Goal: Task Accomplishment & Management: Use online tool/utility

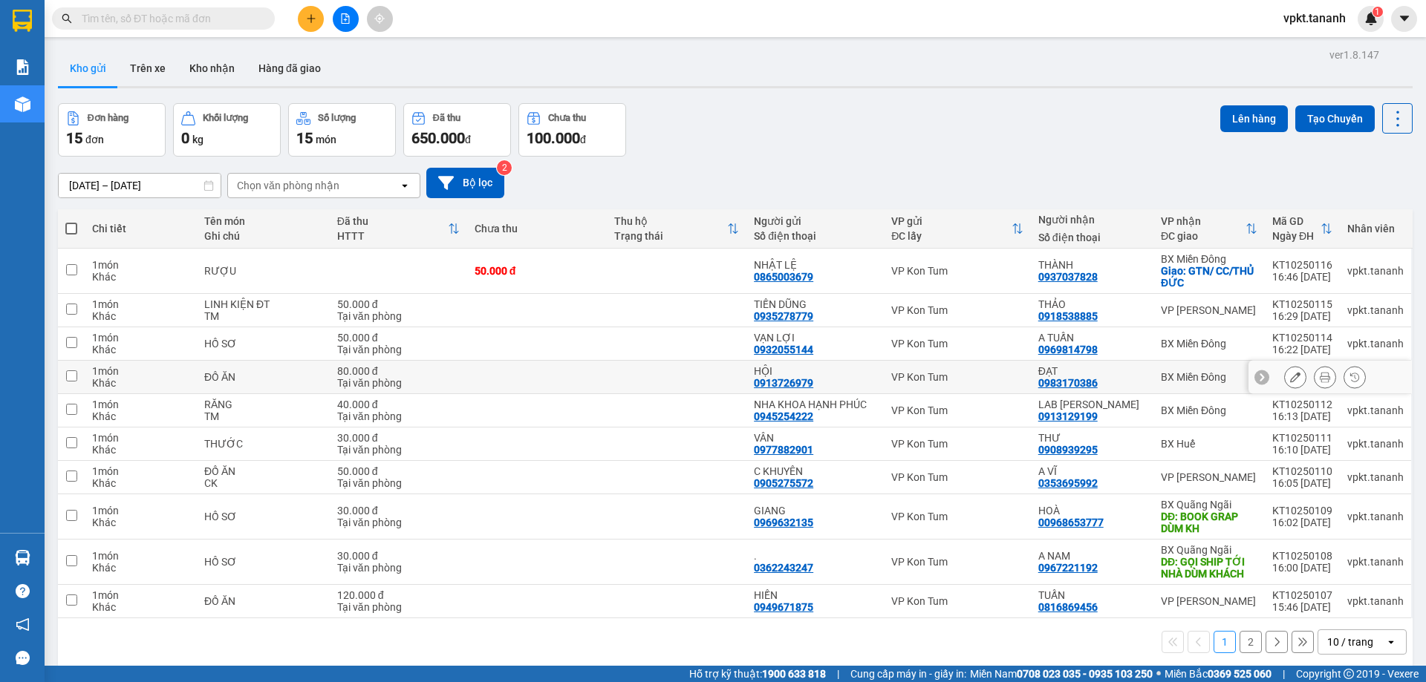
scroll to position [68, 0]
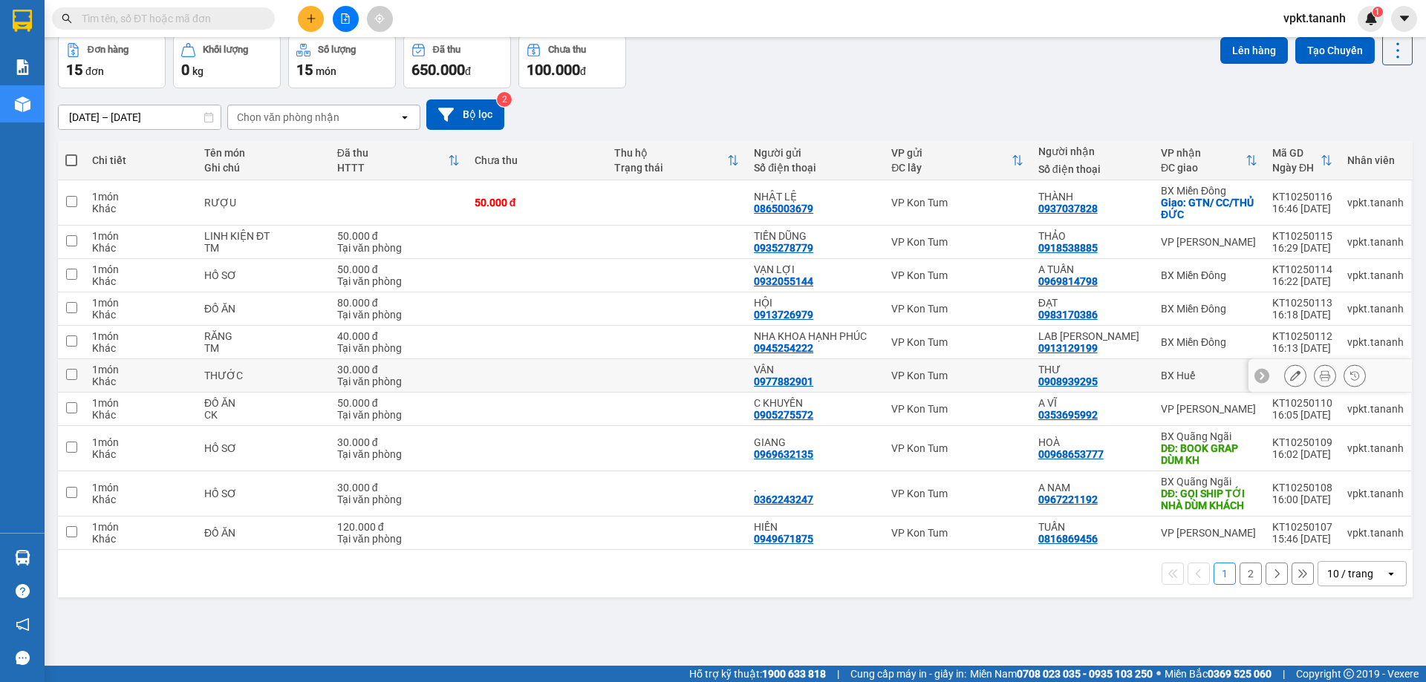
click at [68, 377] on input "checkbox" at bounding box center [71, 374] width 11 height 11
checkbox input "true"
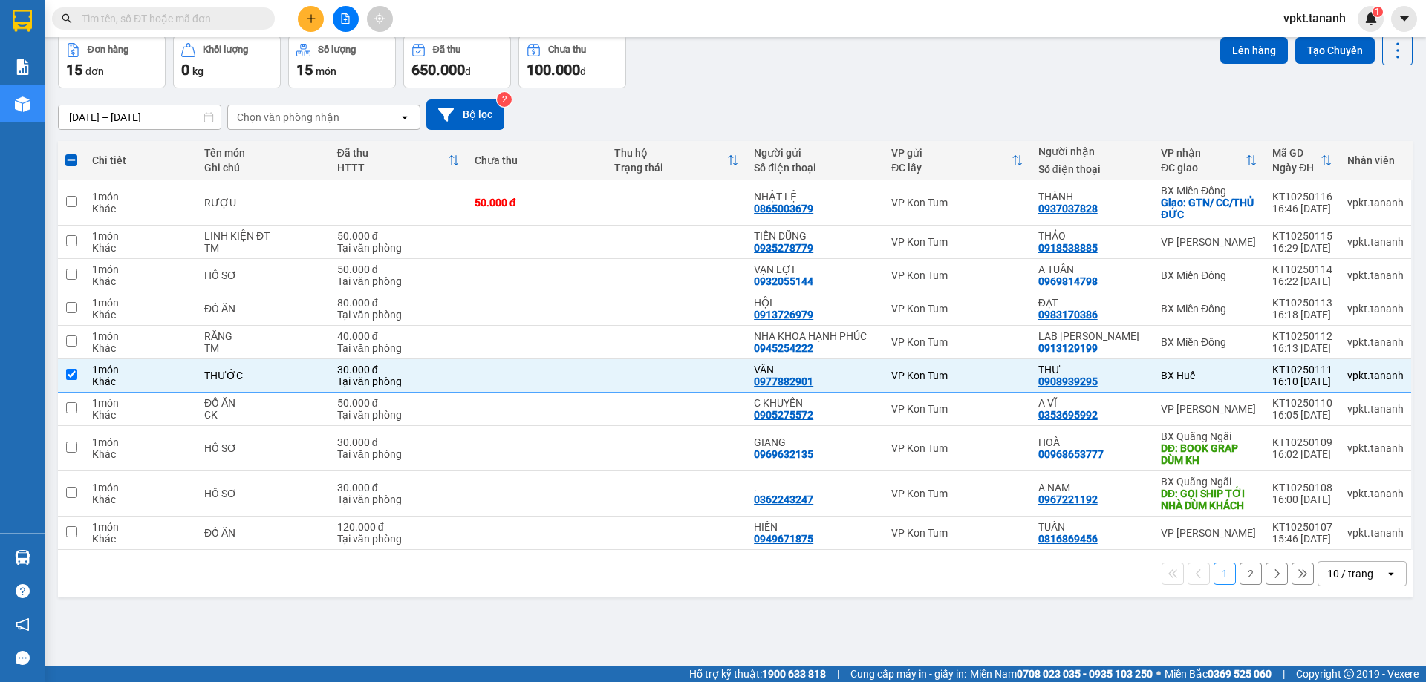
scroll to position [0, 0]
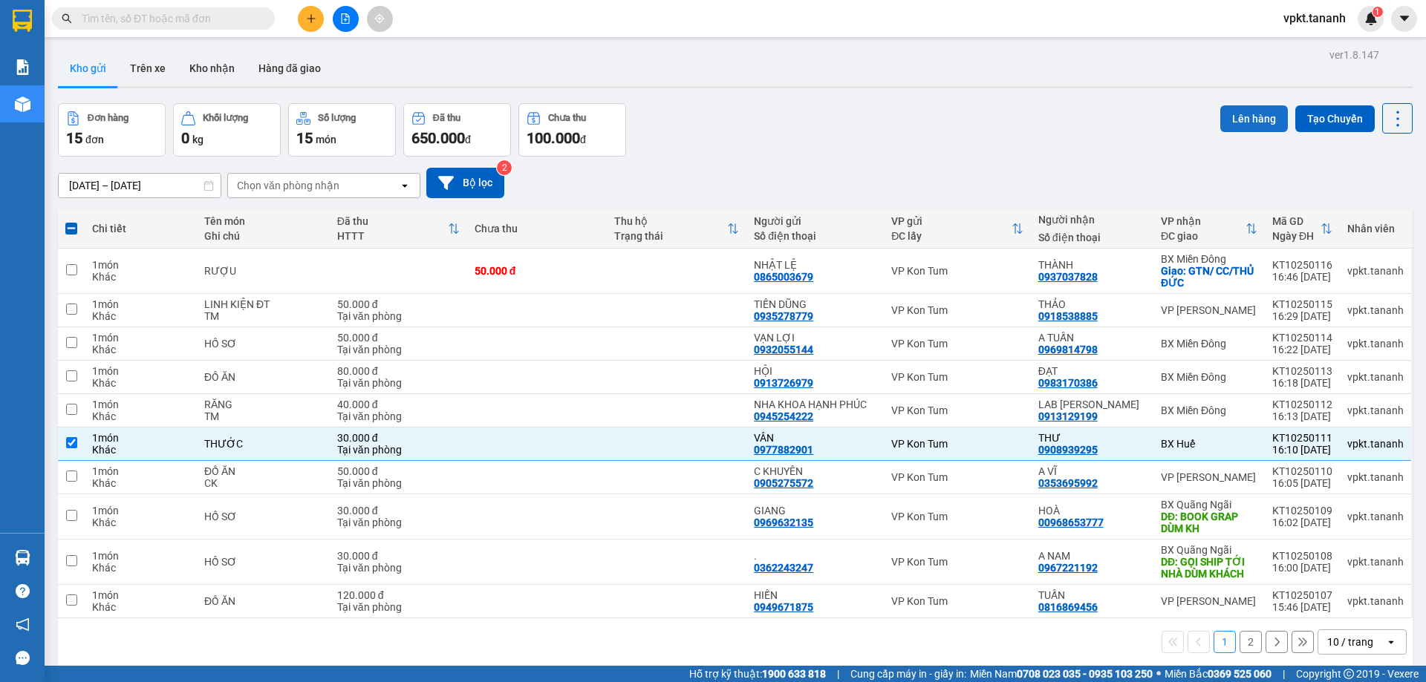
click at [1245, 118] on button "Lên hàng" at bounding box center [1254, 118] width 68 height 27
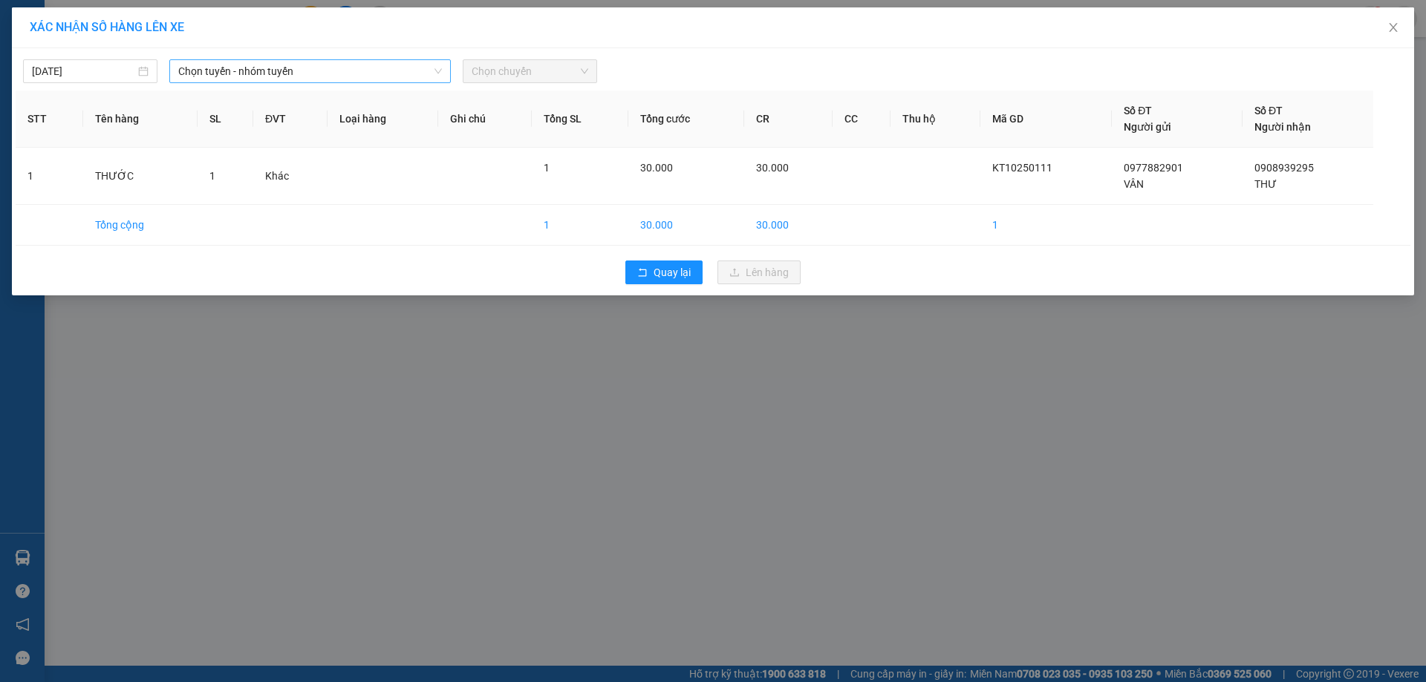
click at [409, 73] on span "Chọn tuyến - nhóm tuyến" at bounding box center [310, 71] width 264 height 22
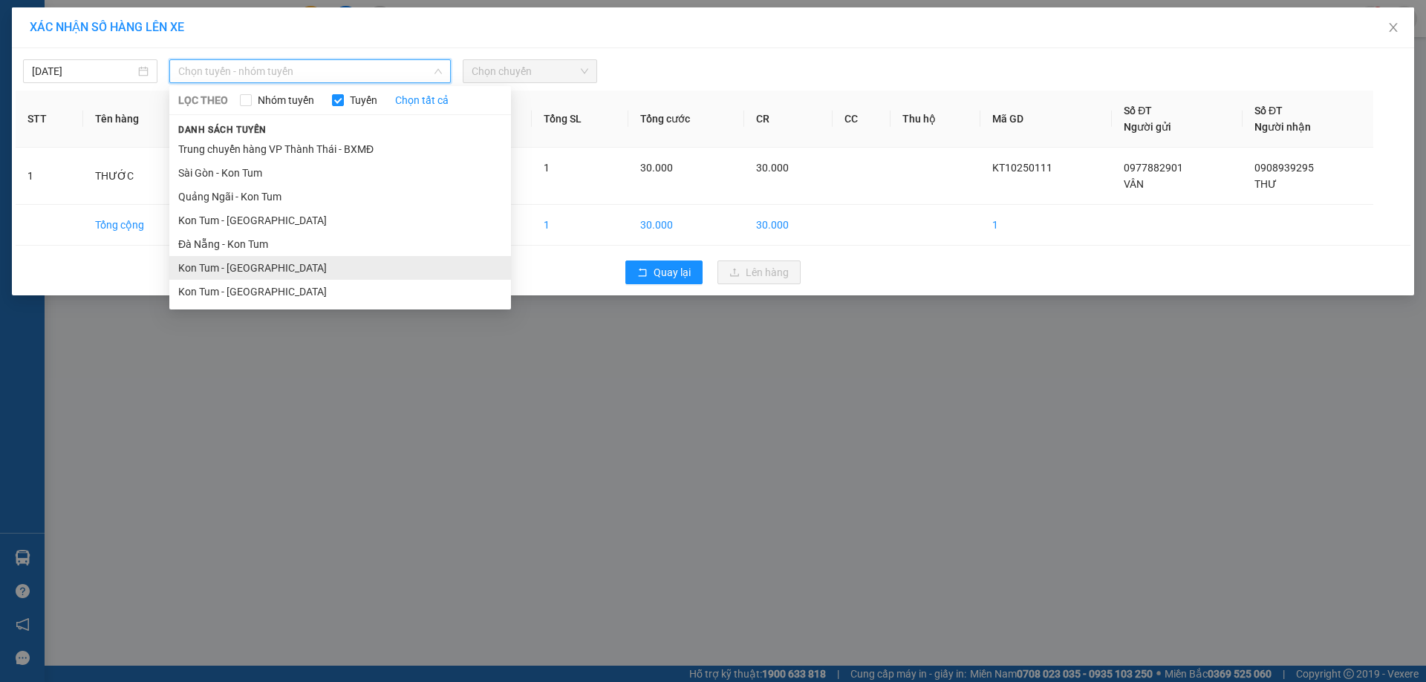
click at [232, 271] on li "Kon Tum - [GEOGRAPHIC_DATA]" at bounding box center [340, 268] width 342 height 24
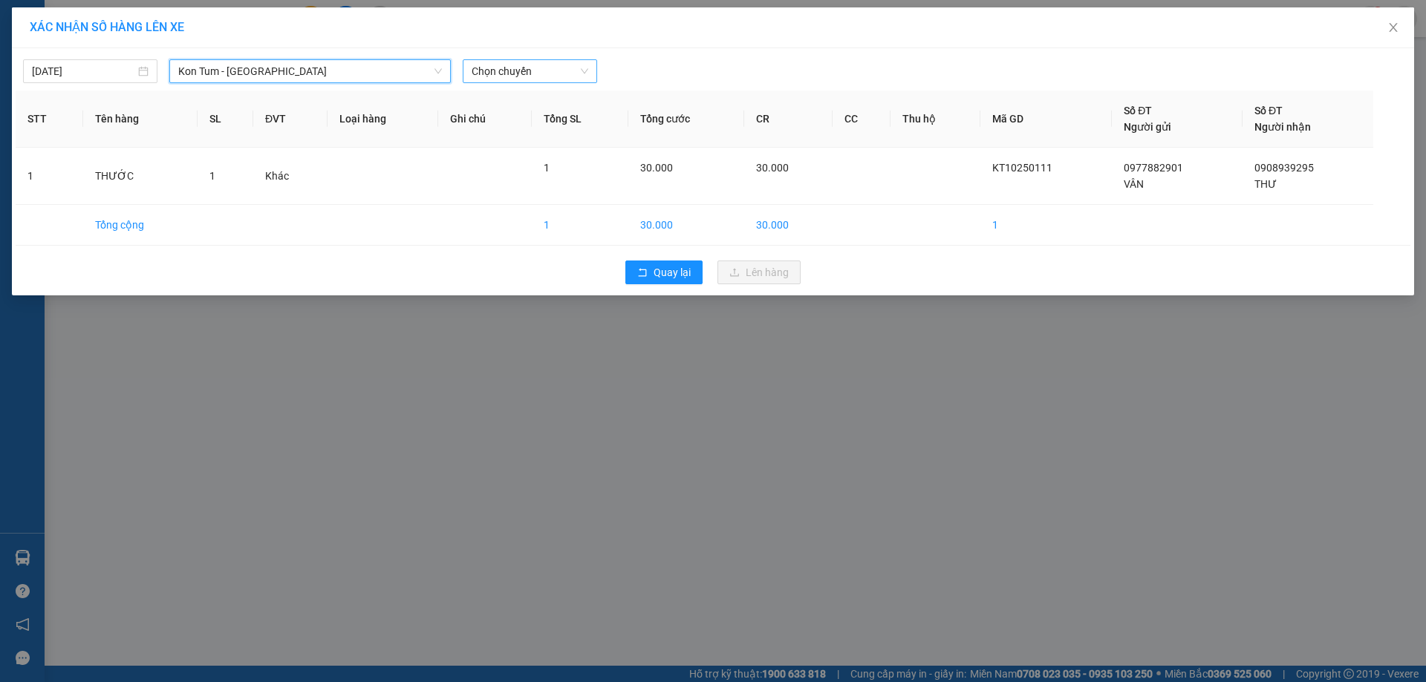
click at [532, 72] on span "Chọn chuyến" at bounding box center [530, 71] width 117 height 22
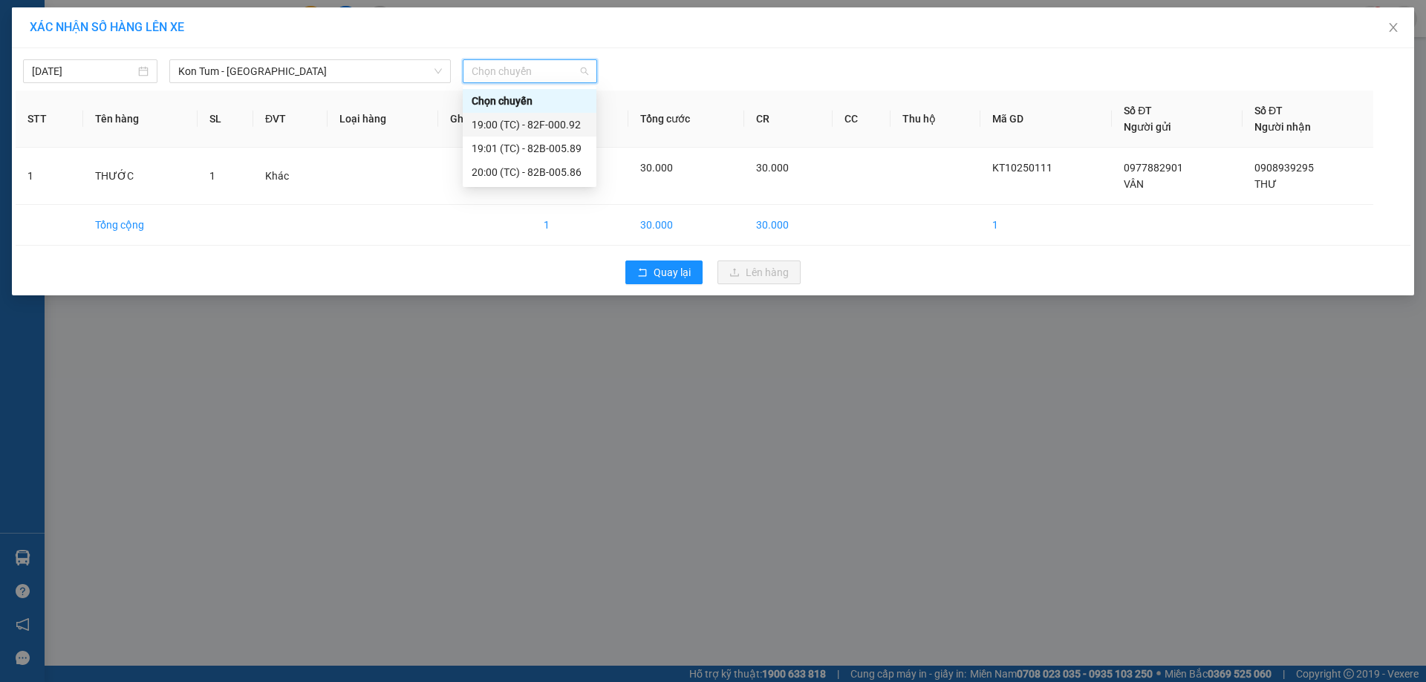
click at [553, 122] on div "19:00 (TC) - 82F-000.92" at bounding box center [530, 125] width 116 height 16
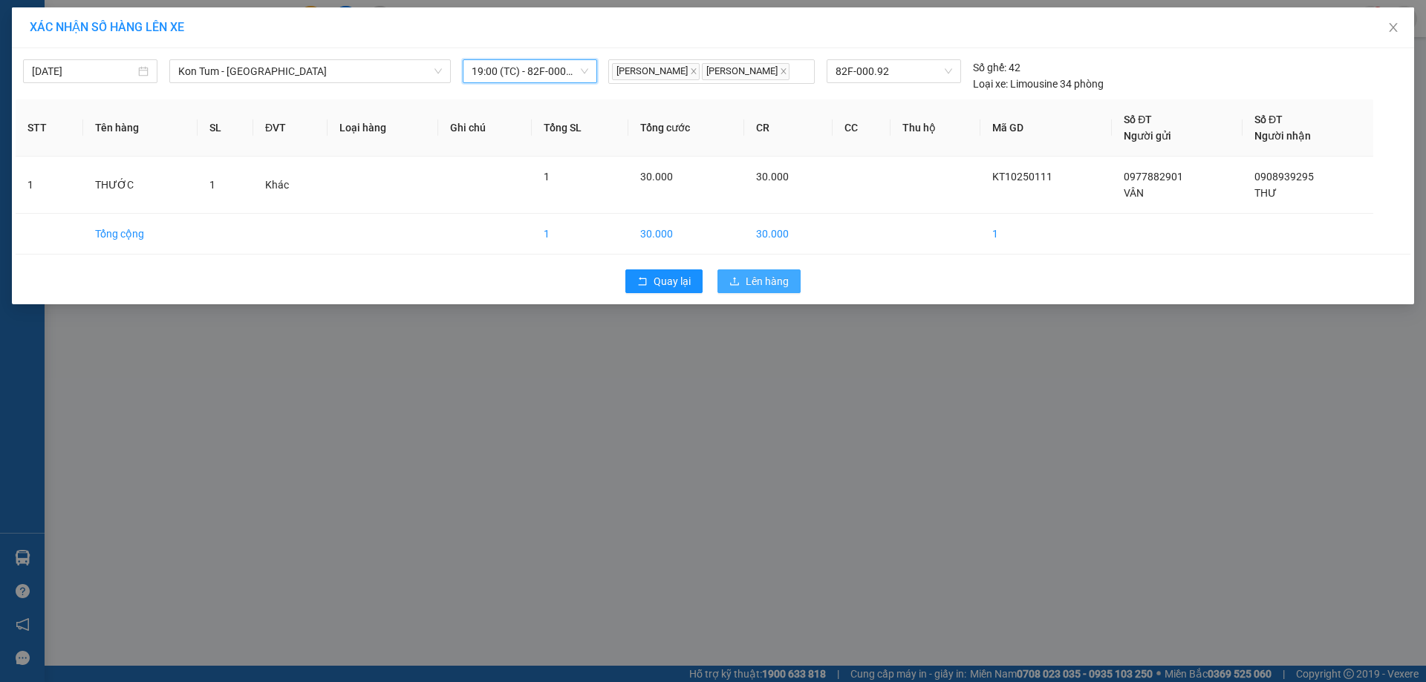
click at [756, 276] on span "Lên hàng" at bounding box center [767, 281] width 43 height 16
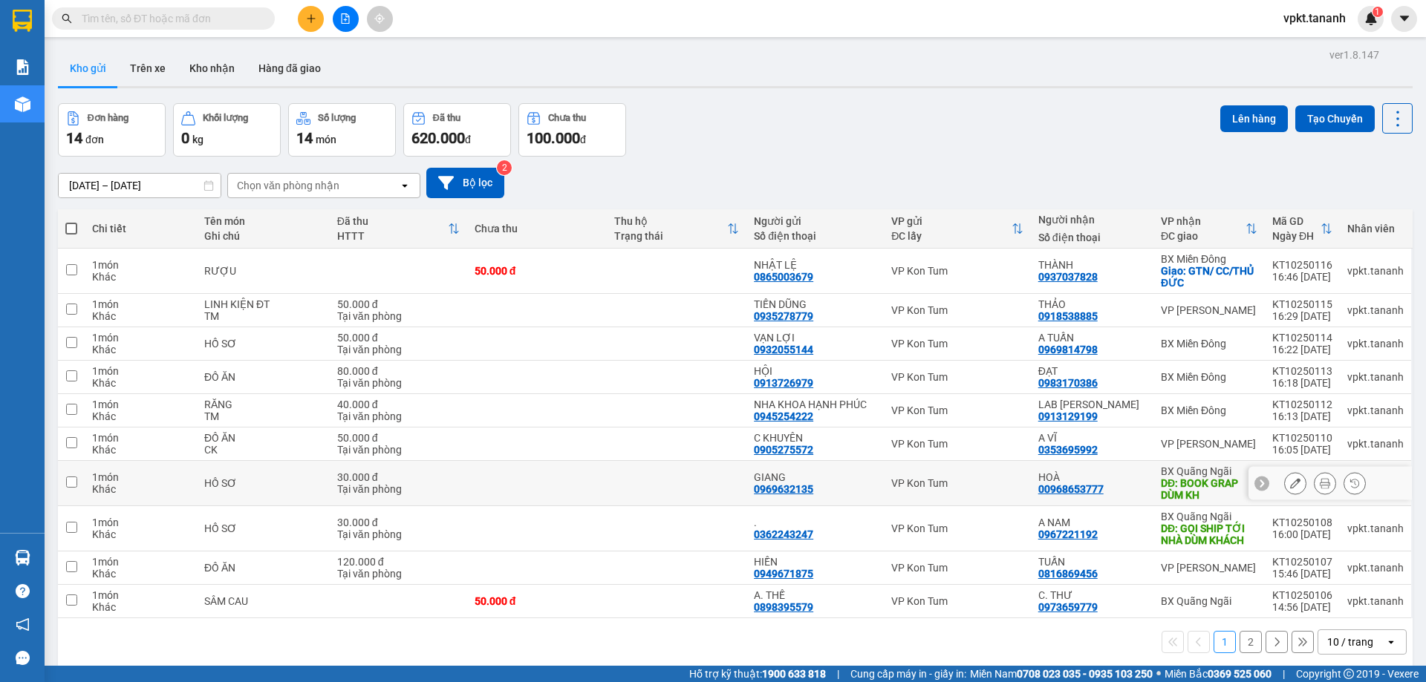
drag, startPoint x: 74, startPoint y: 480, endPoint x: 39, endPoint y: 547, distance: 75.7
click at [73, 481] on input "checkbox" at bounding box center [71, 482] width 11 height 11
checkbox input "true"
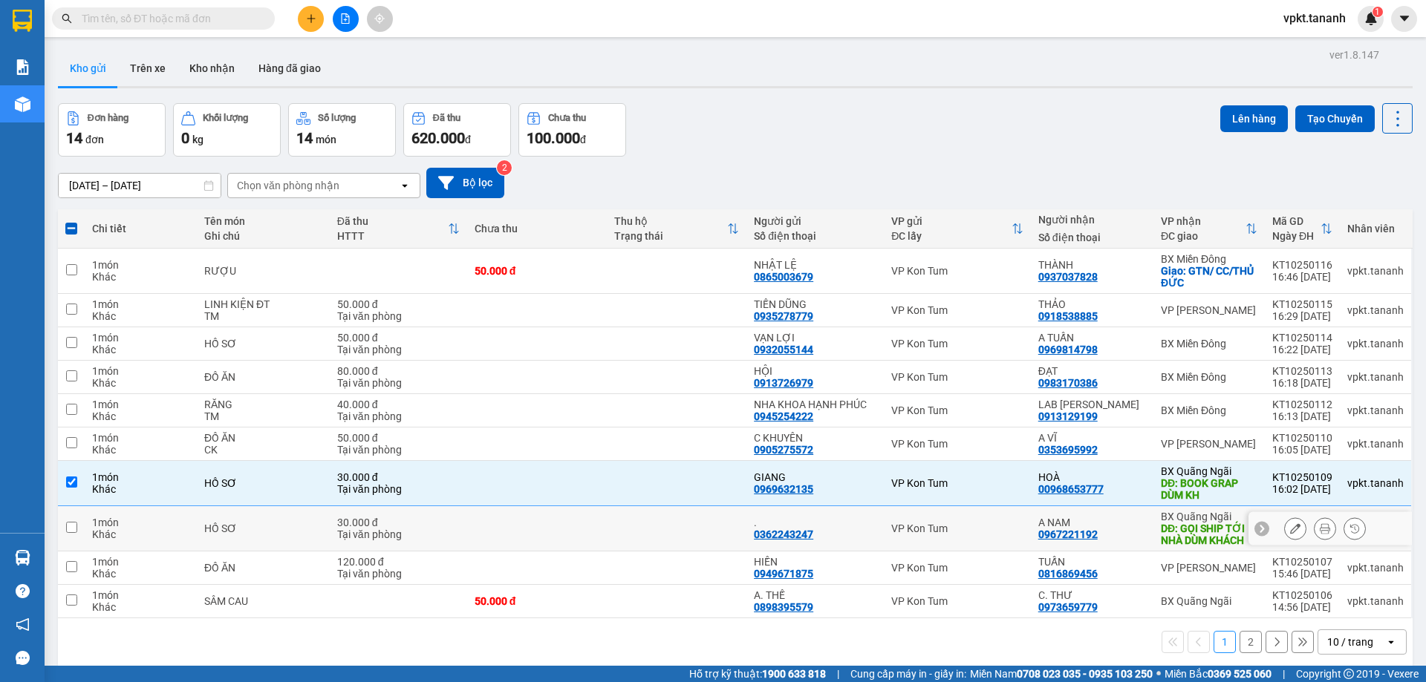
click at [72, 528] on input "checkbox" at bounding box center [71, 527] width 11 height 11
checkbox input "true"
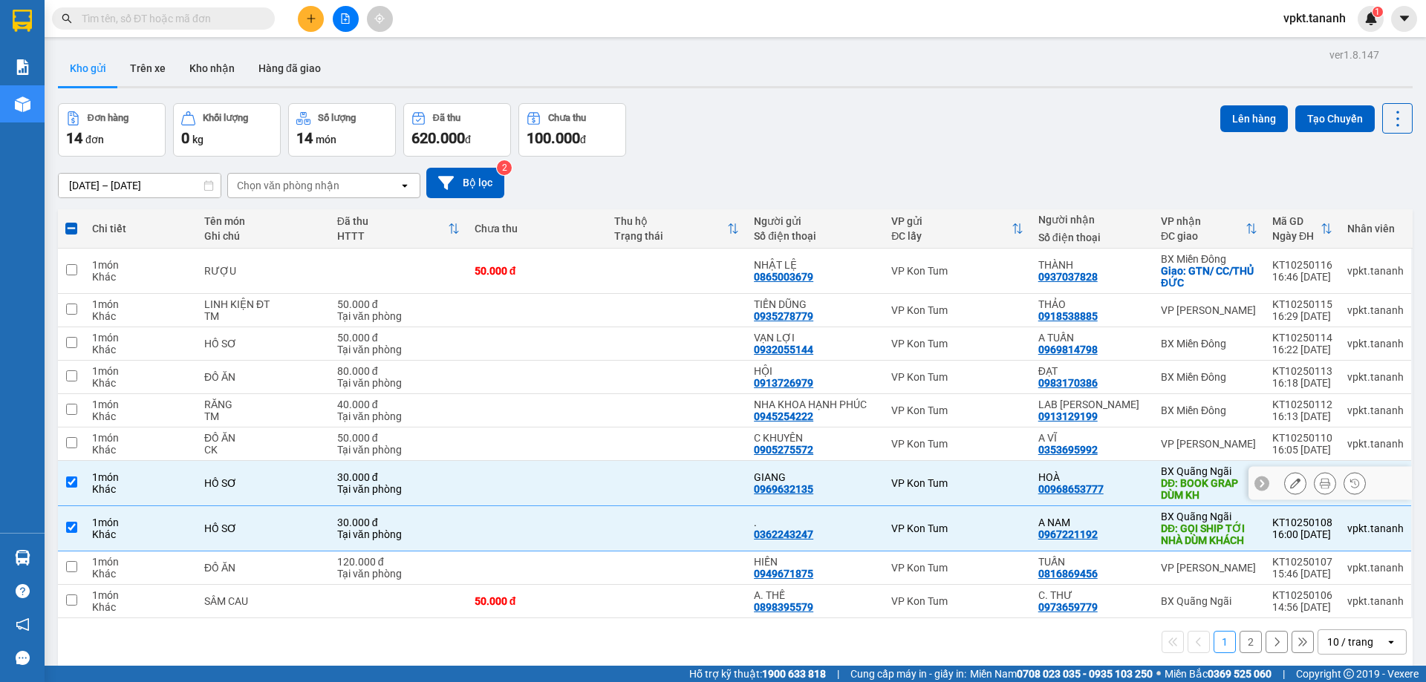
scroll to position [68, 0]
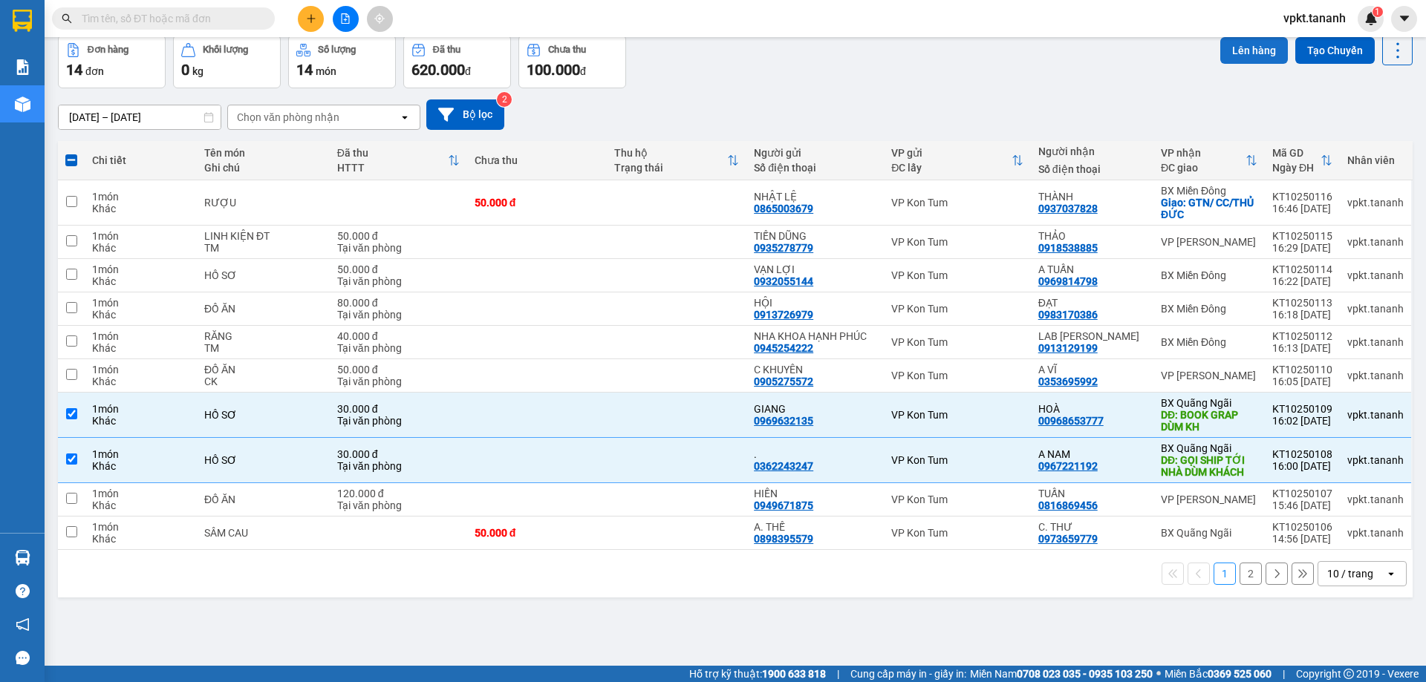
click at [1243, 47] on button "Lên hàng" at bounding box center [1254, 50] width 68 height 27
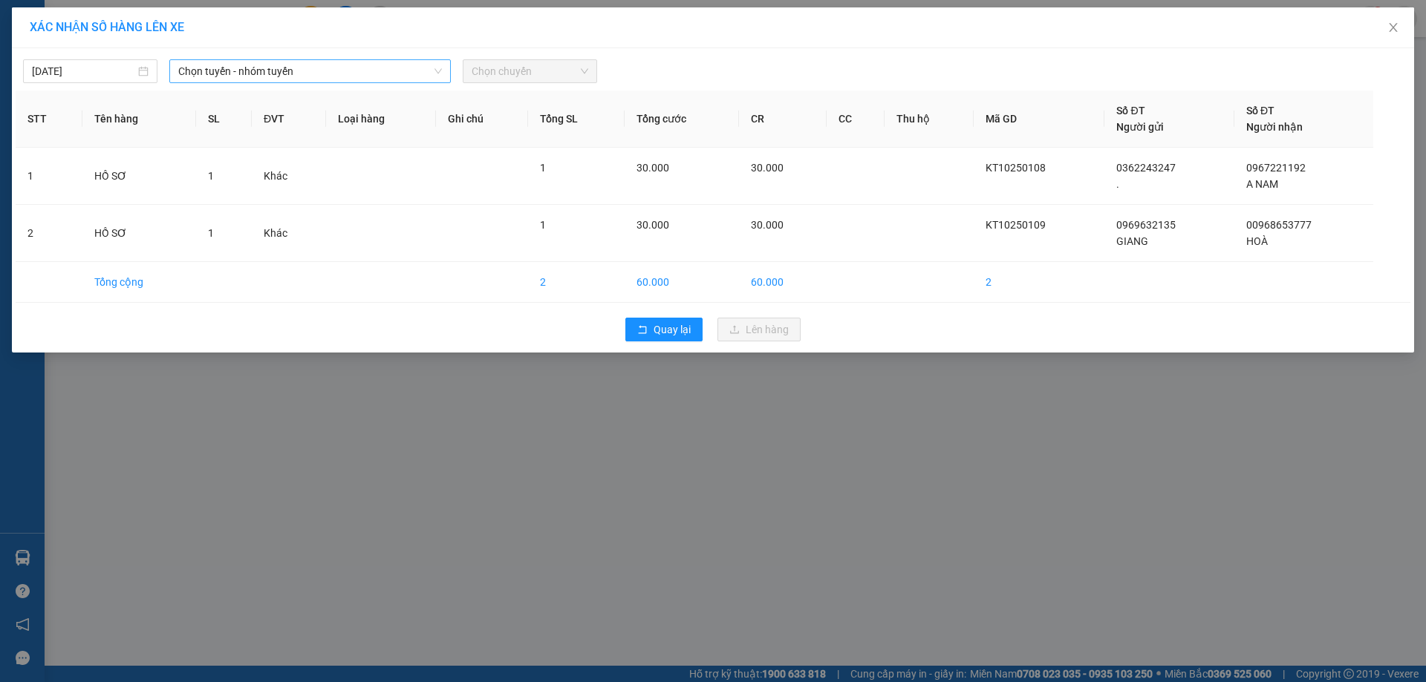
click at [411, 69] on span "Chọn tuyến - nhóm tuyến" at bounding box center [310, 71] width 264 height 22
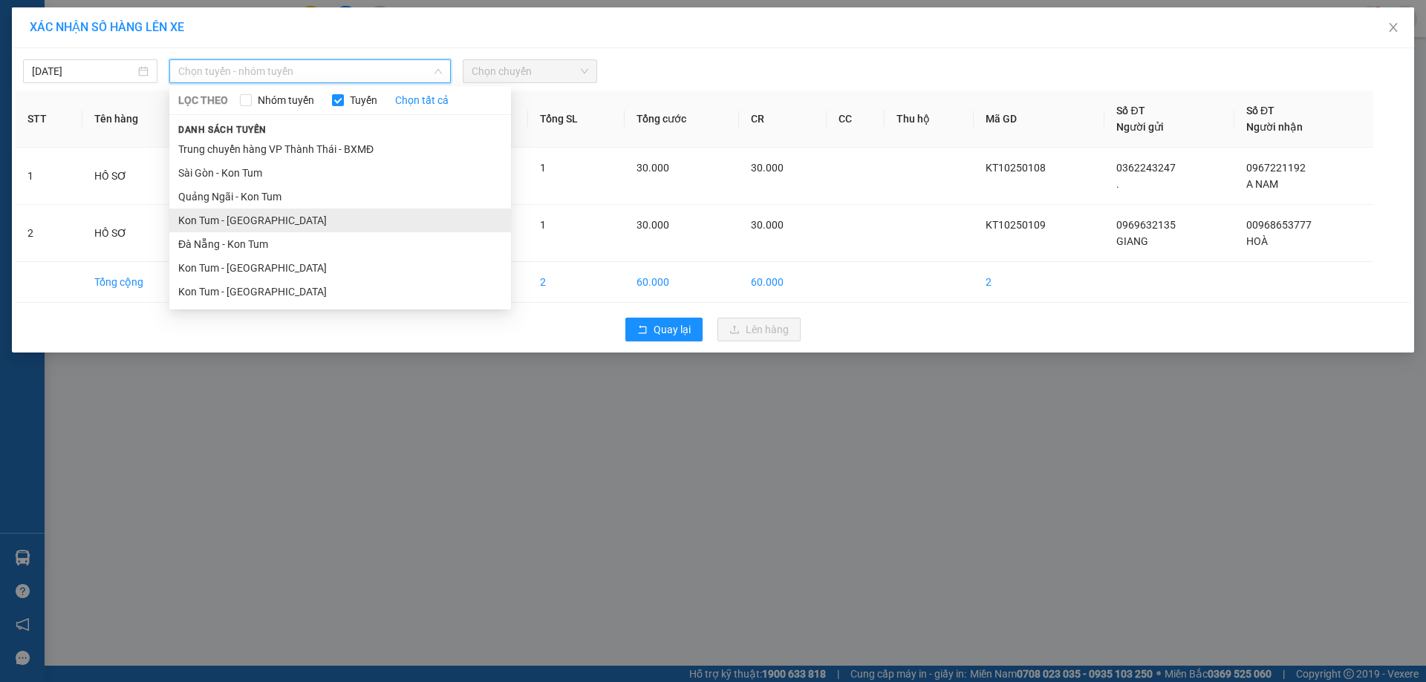
click at [240, 221] on li "Kon Tum - [GEOGRAPHIC_DATA]" at bounding box center [340, 221] width 342 height 24
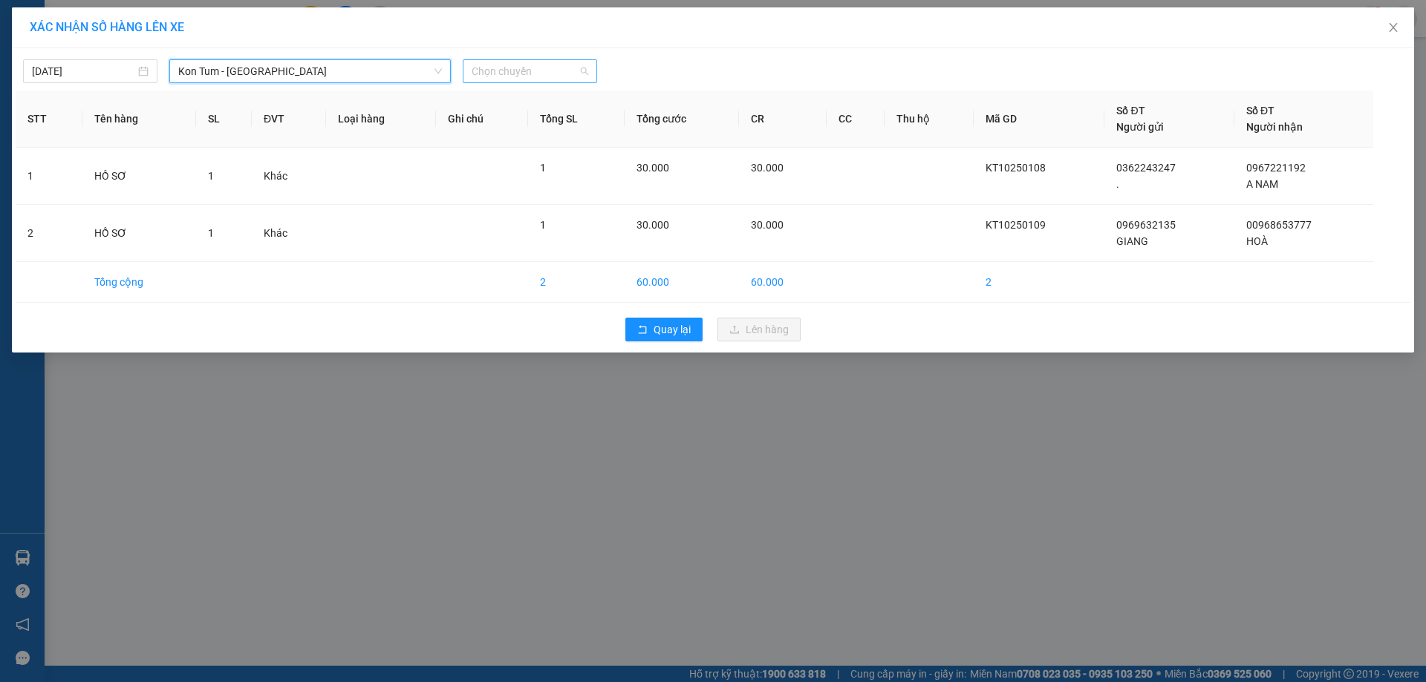
click at [496, 74] on span "Chọn chuyến" at bounding box center [530, 71] width 117 height 22
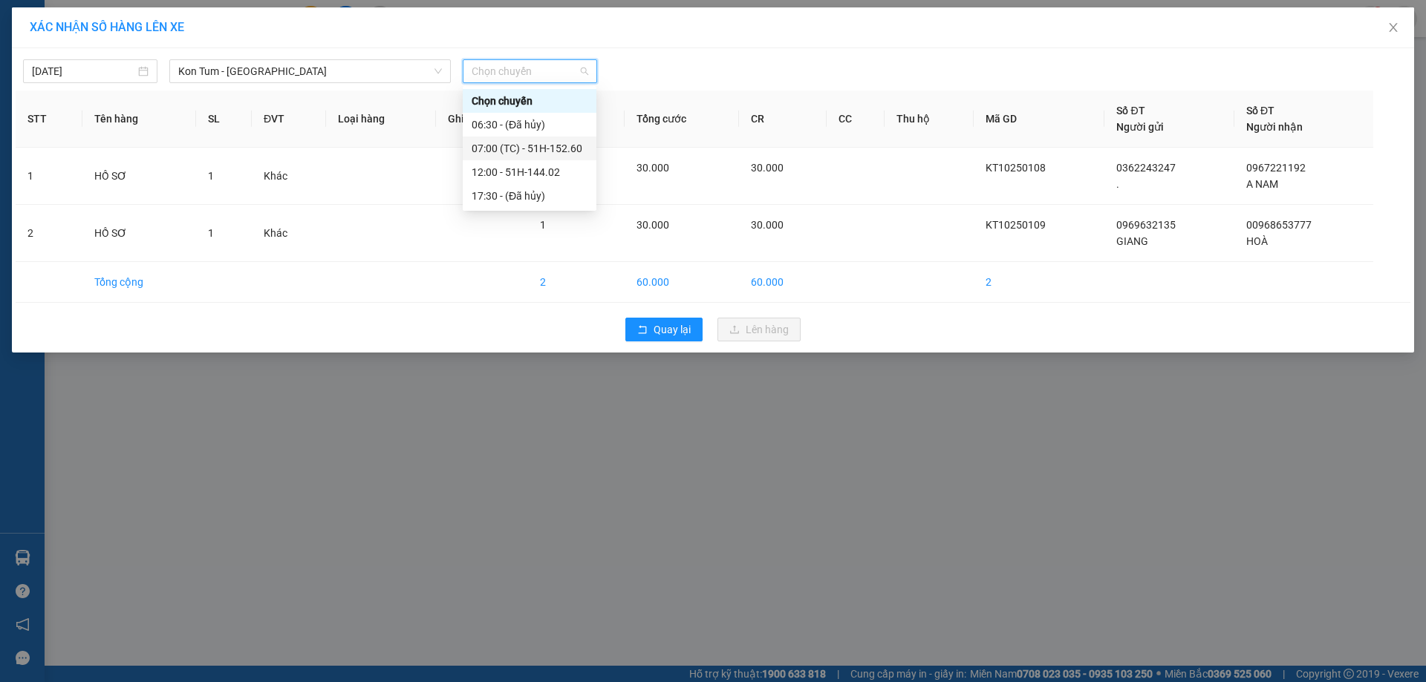
click at [552, 146] on div "07:00 (TC) - 51H-152.60" at bounding box center [530, 148] width 116 height 16
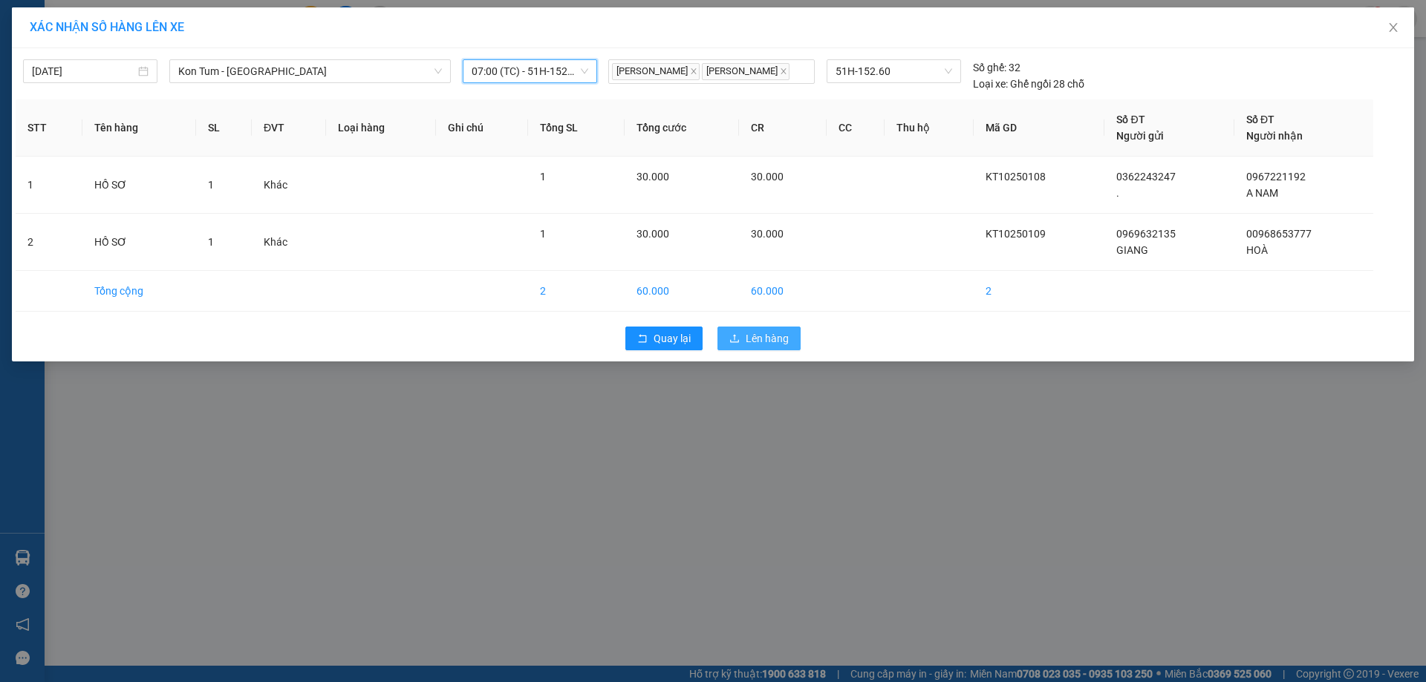
click at [765, 341] on span "Lên hàng" at bounding box center [767, 338] width 43 height 16
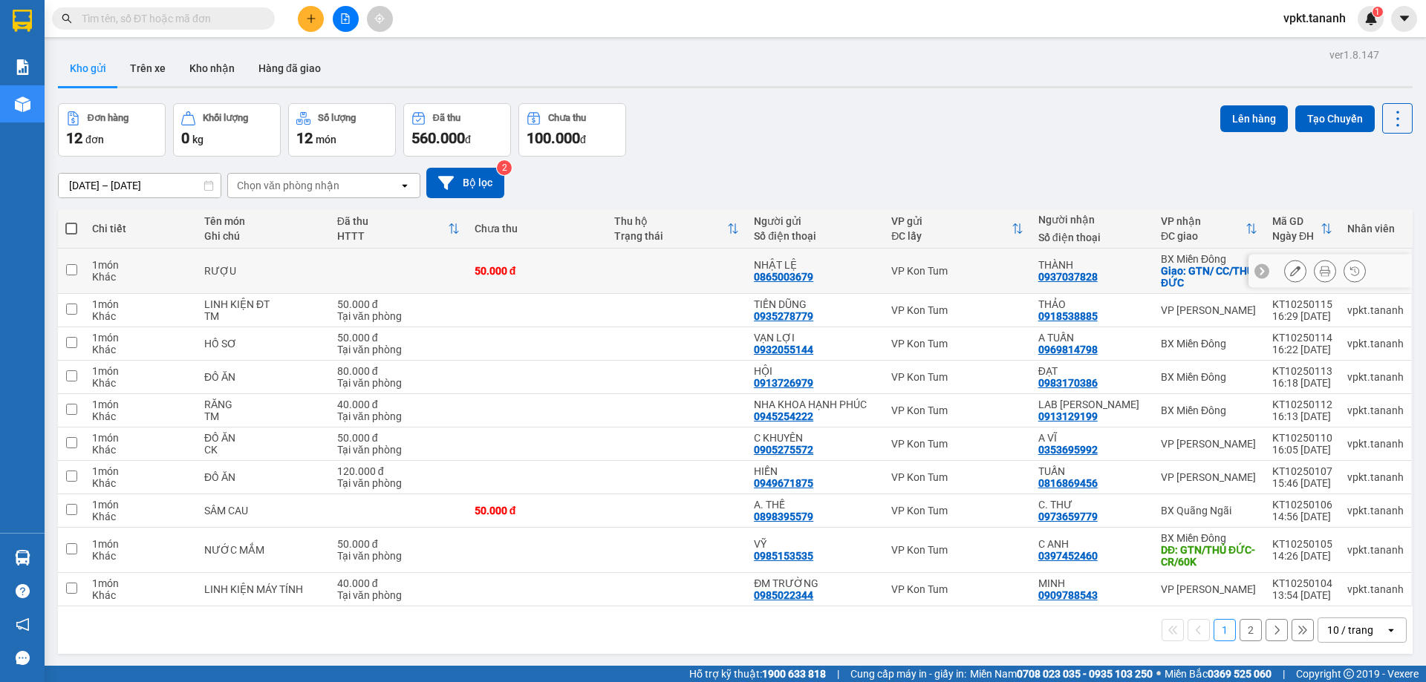
drag, startPoint x: 76, startPoint y: 269, endPoint x: 57, endPoint y: 304, distance: 40.5
click at [74, 271] on input "checkbox" at bounding box center [71, 269] width 11 height 11
checkbox input "true"
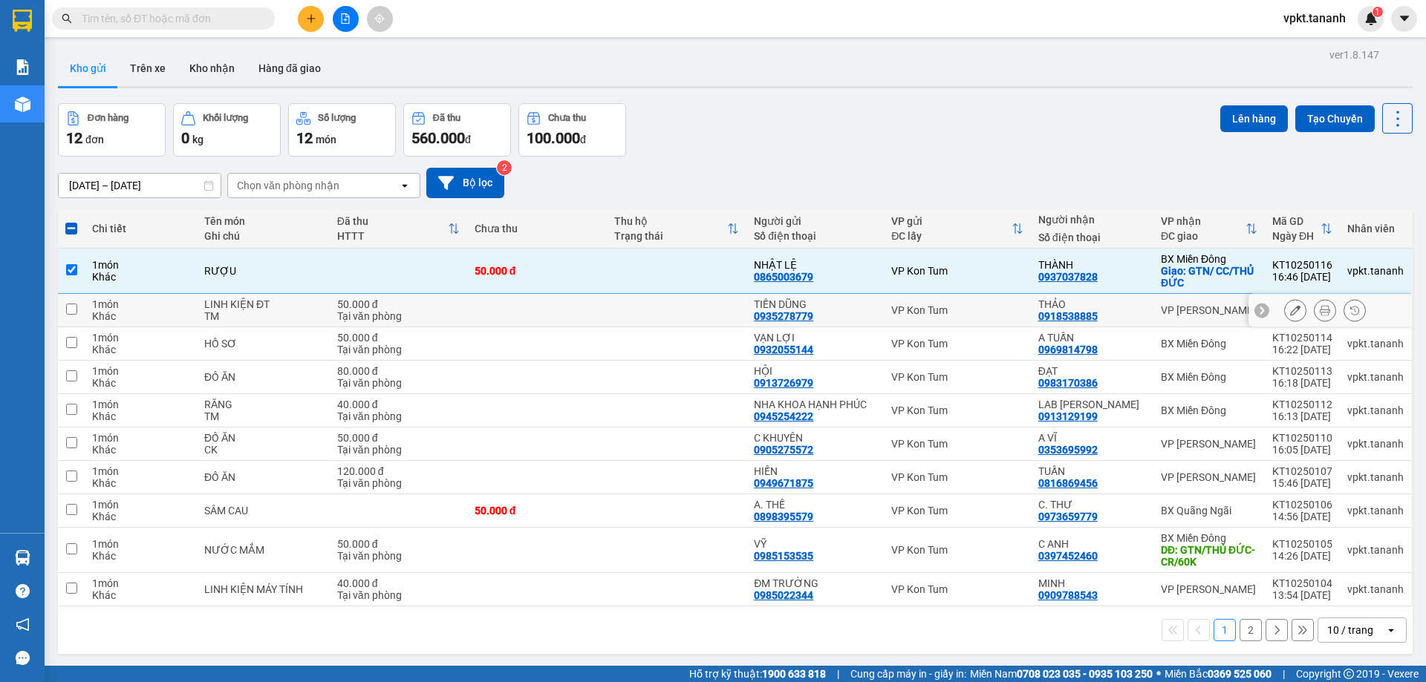
click at [62, 310] on td at bounding box center [71, 310] width 27 height 33
checkbox input "true"
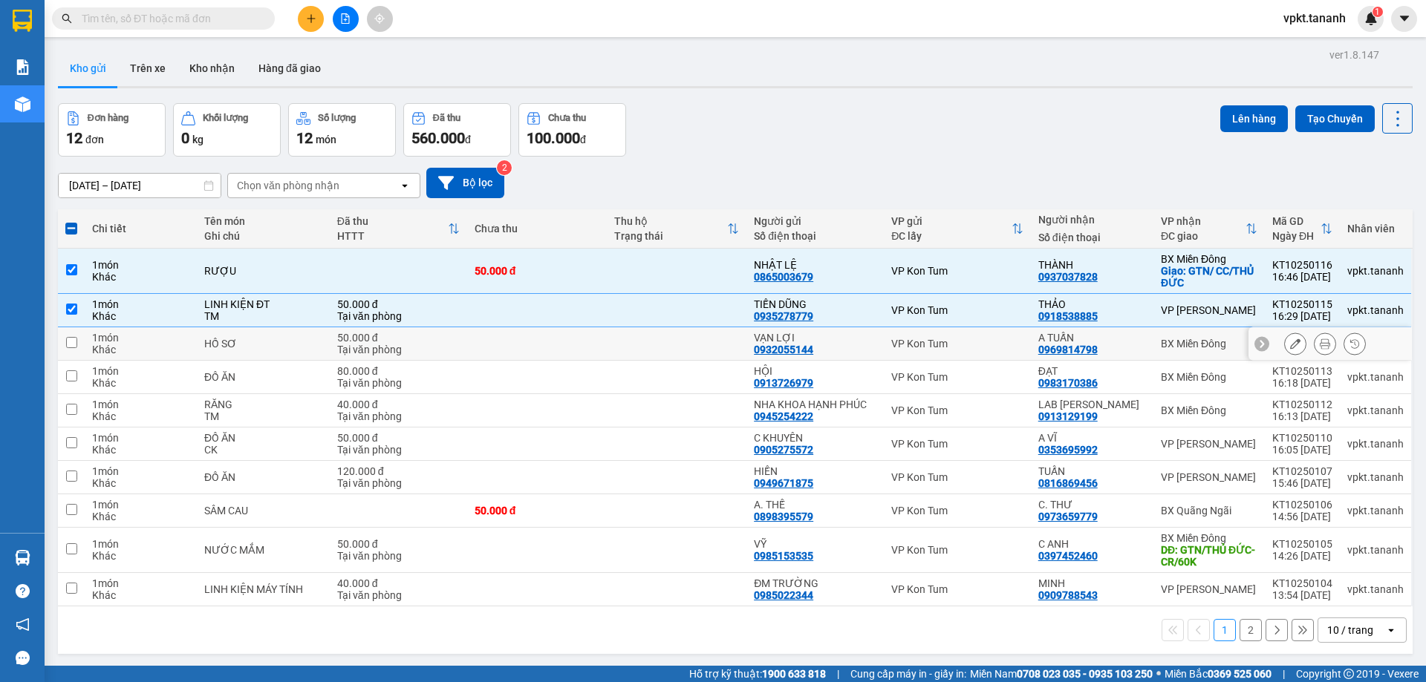
drag, startPoint x: 74, startPoint y: 338, endPoint x: 74, endPoint y: 370, distance: 31.9
click at [74, 341] on input "checkbox" at bounding box center [71, 342] width 11 height 11
checkbox input "true"
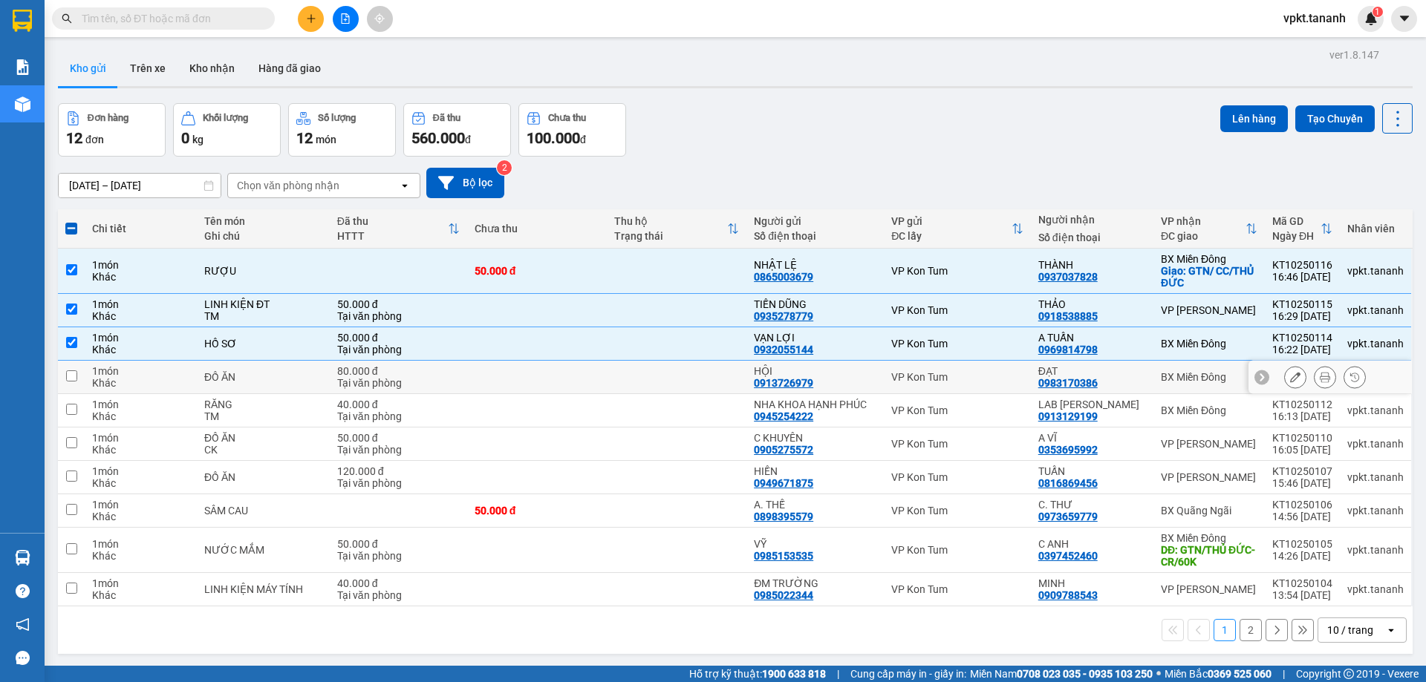
click at [69, 379] on input "checkbox" at bounding box center [71, 376] width 11 height 11
checkbox input "true"
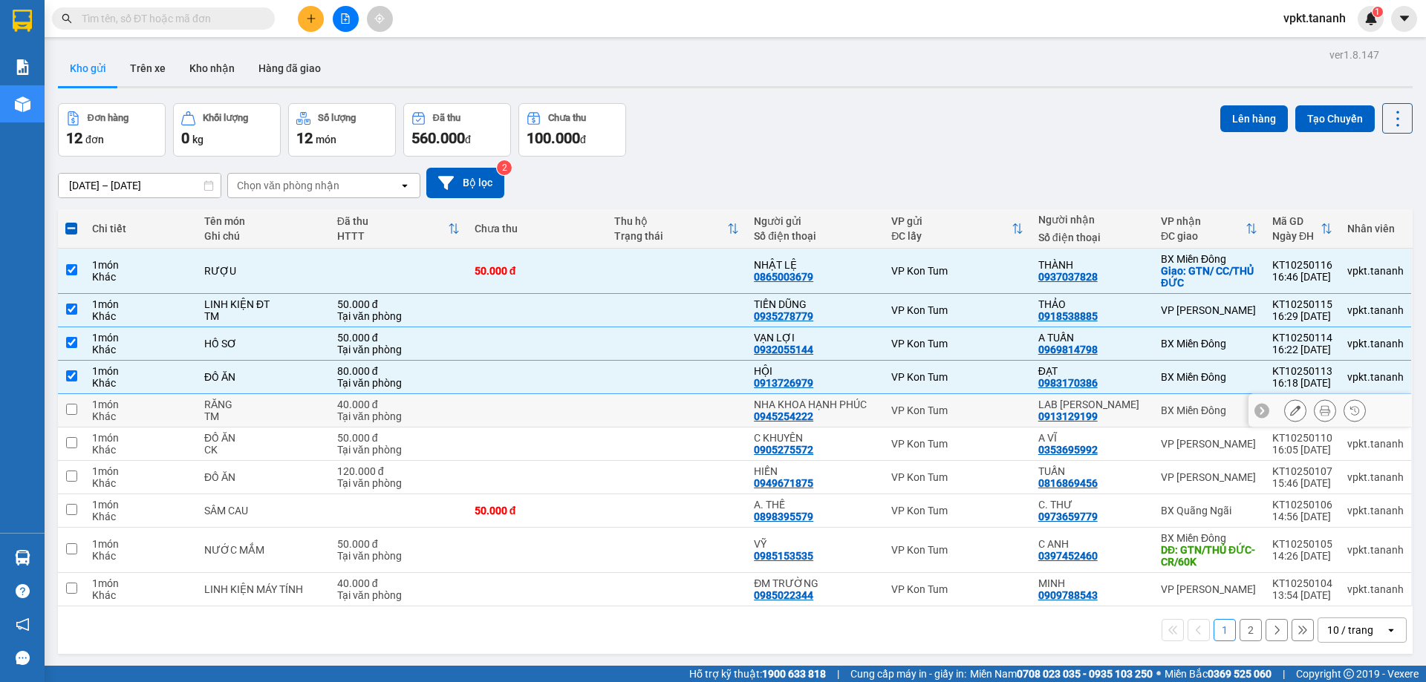
drag, startPoint x: 76, startPoint y: 407, endPoint x: 64, endPoint y: 425, distance: 22.0
click at [75, 408] on input "checkbox" at bounding box center [71, 409] width 11 height 11
checkbox input "true"
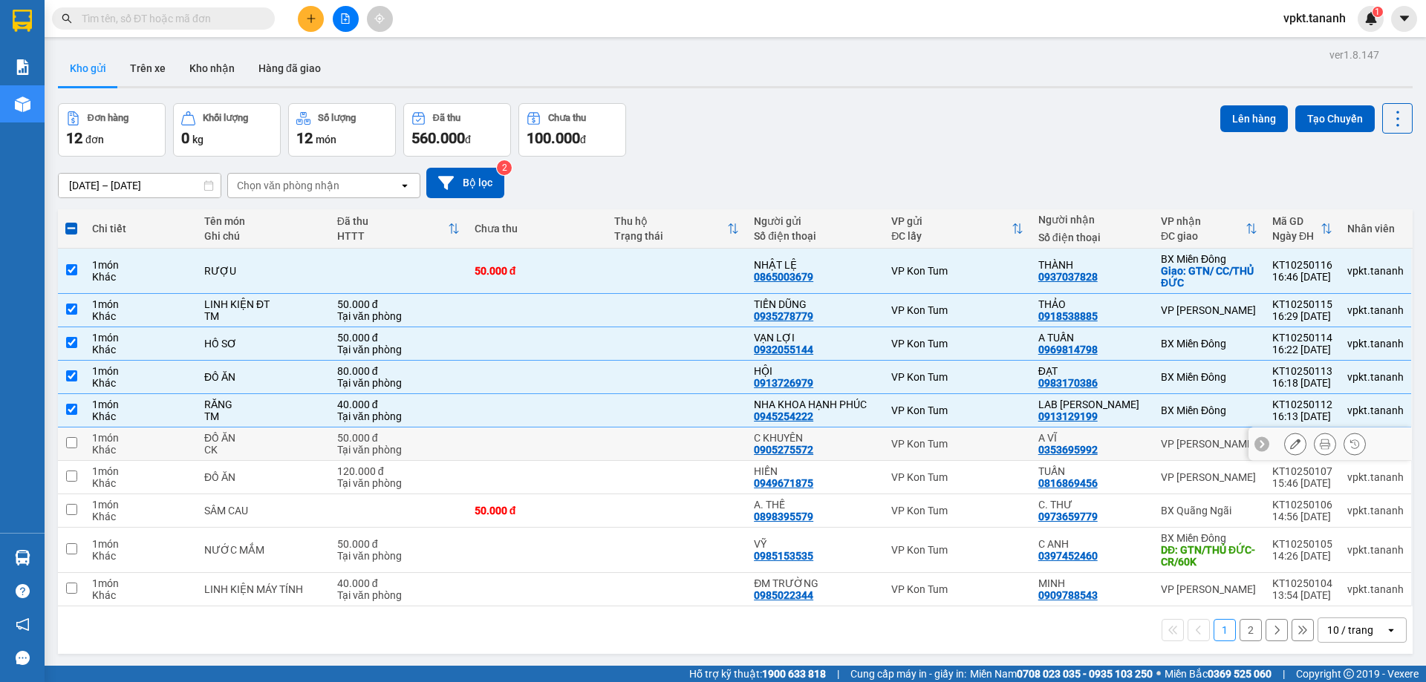
click at [74, 442] on input "checkbox" at bounding box center [71, 442] width 11 height 11
checkbox input "true"
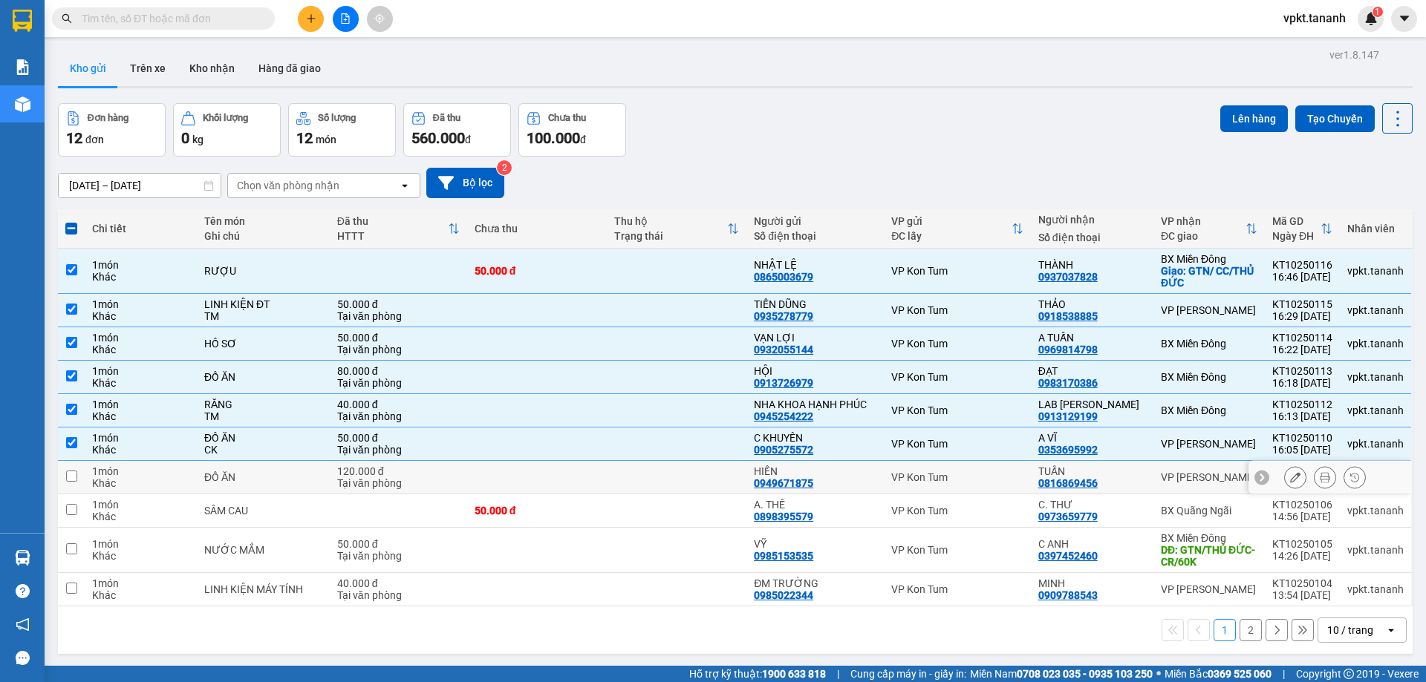
click at [73, 475] on input "checkbox" at bounding box center [71, 476] width 11 height 11
checkbox input "true"
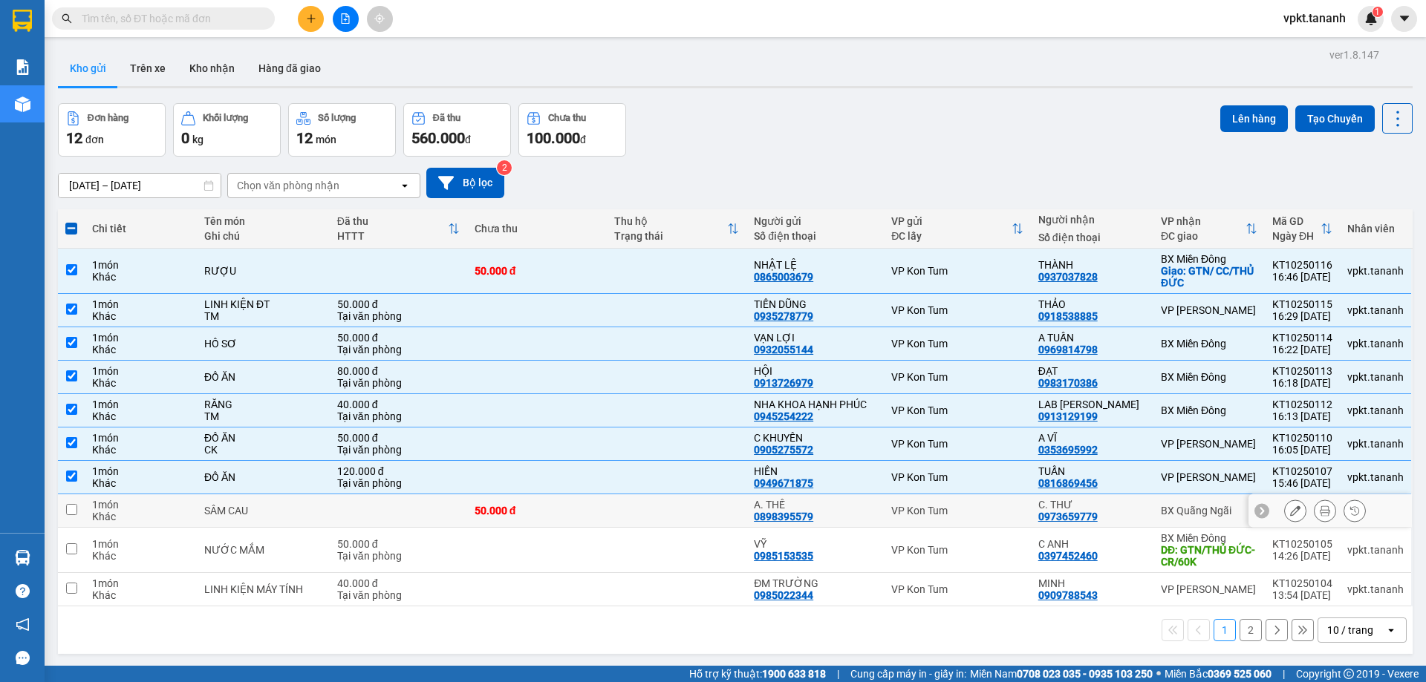
click at [70, 512] on input "checkbox" at bounding box center [71, 509] width 11 height 11
checkbox input "true"
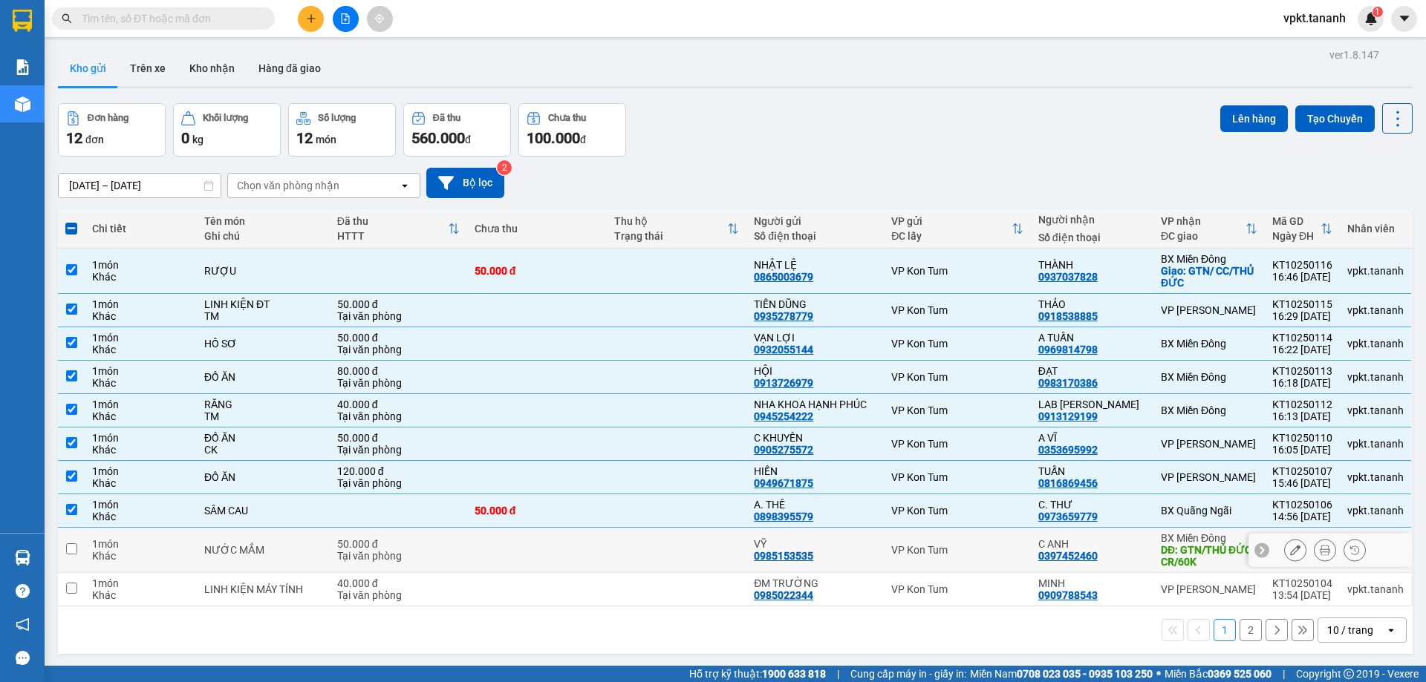
click at [69, 553] on input "checkbox" at bounding box center [71, 549] width 11 height 11
checkbox input "true"
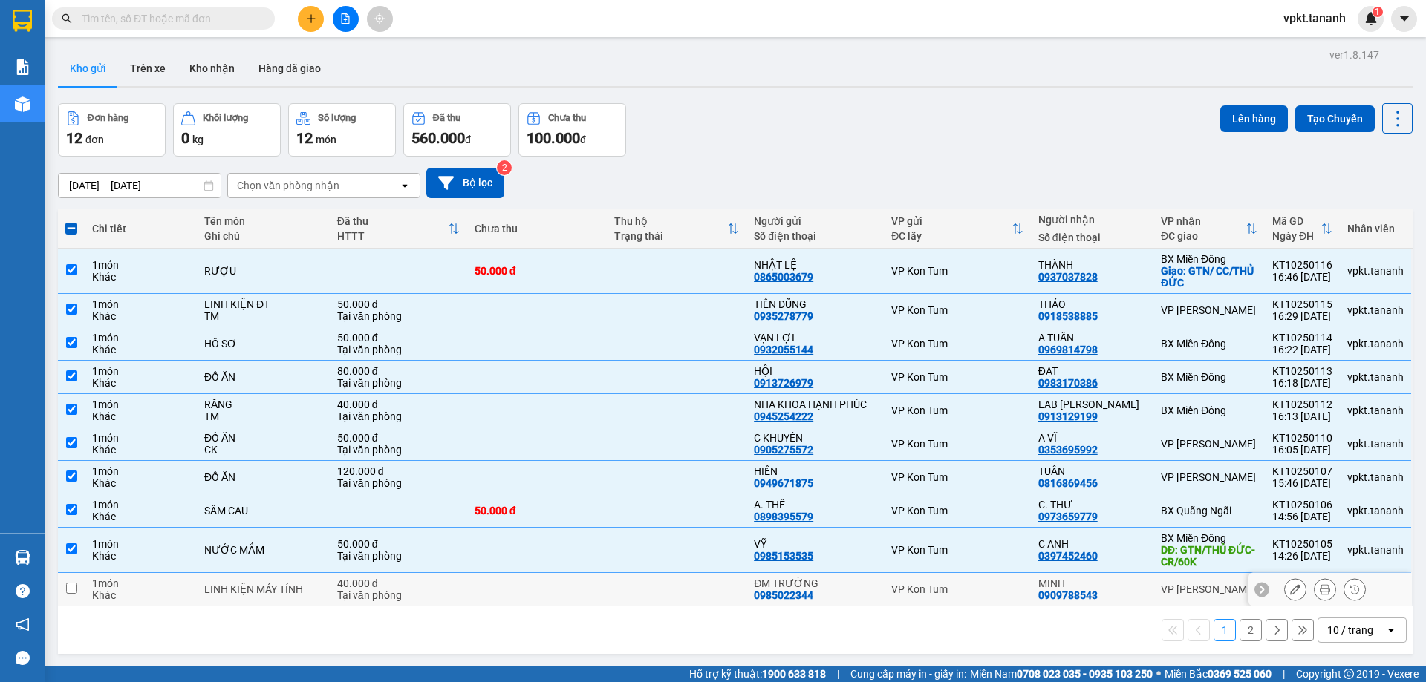
click at [74, 589] on input "checkbox" at bounding box center [71, 588] width 11 height 11
checkbox input "true"
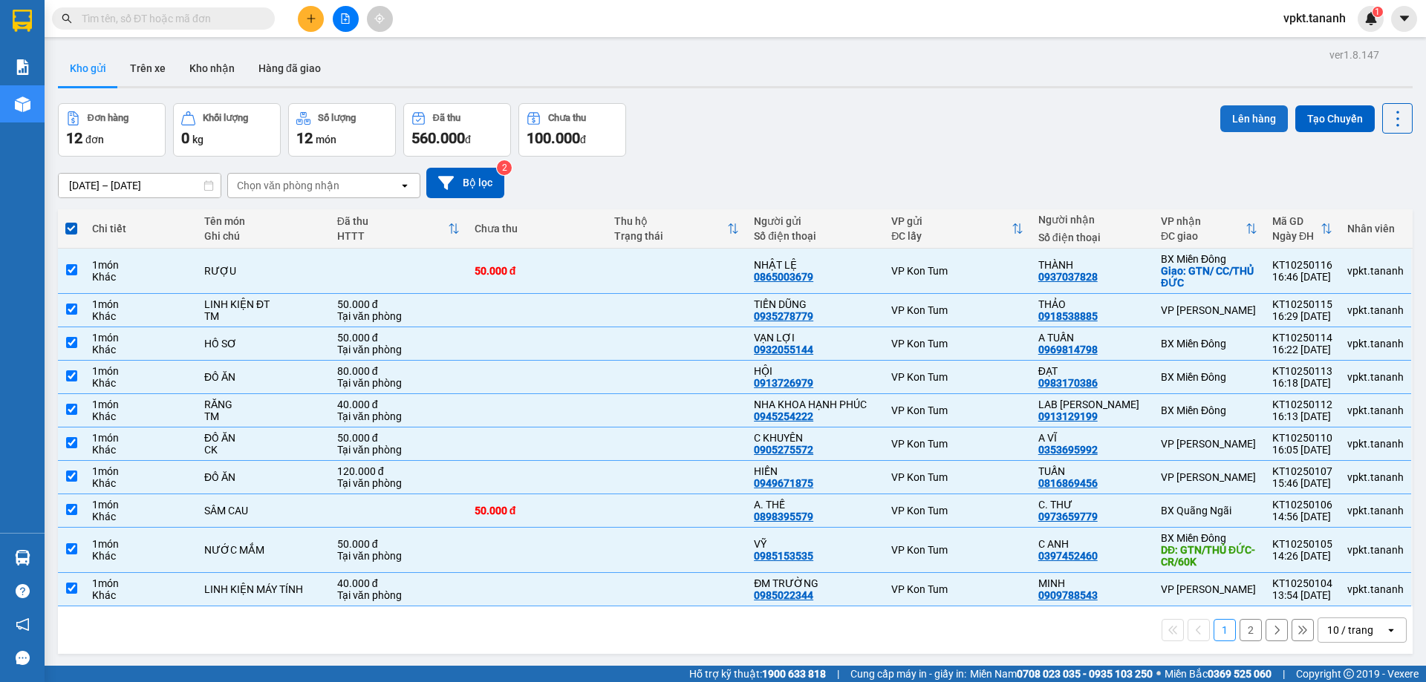
click at [1232, 111] on button "Lên hàng" at bounding box center [1254, 118] width 68 height 27
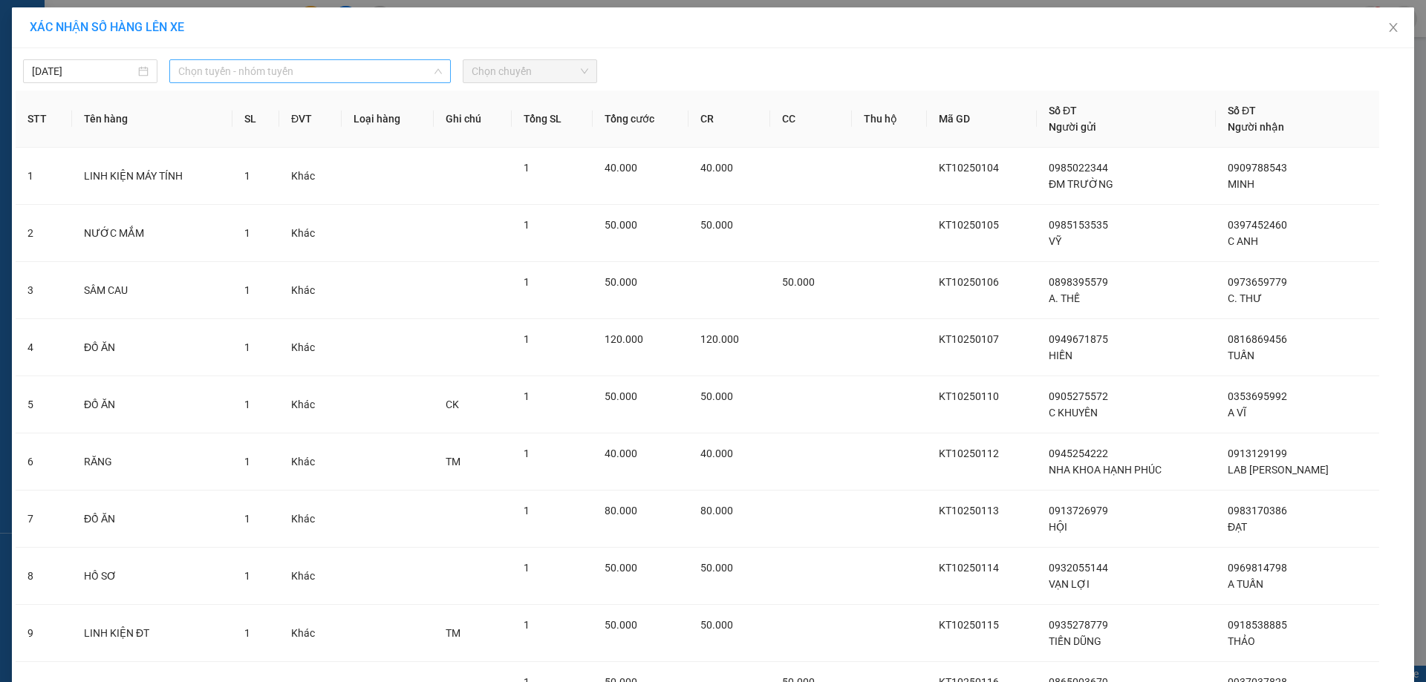
click at [263, 71] on span "Chọn tuyến - nhóm tuyến" at bounding box center [310, 71] width 264 height 22
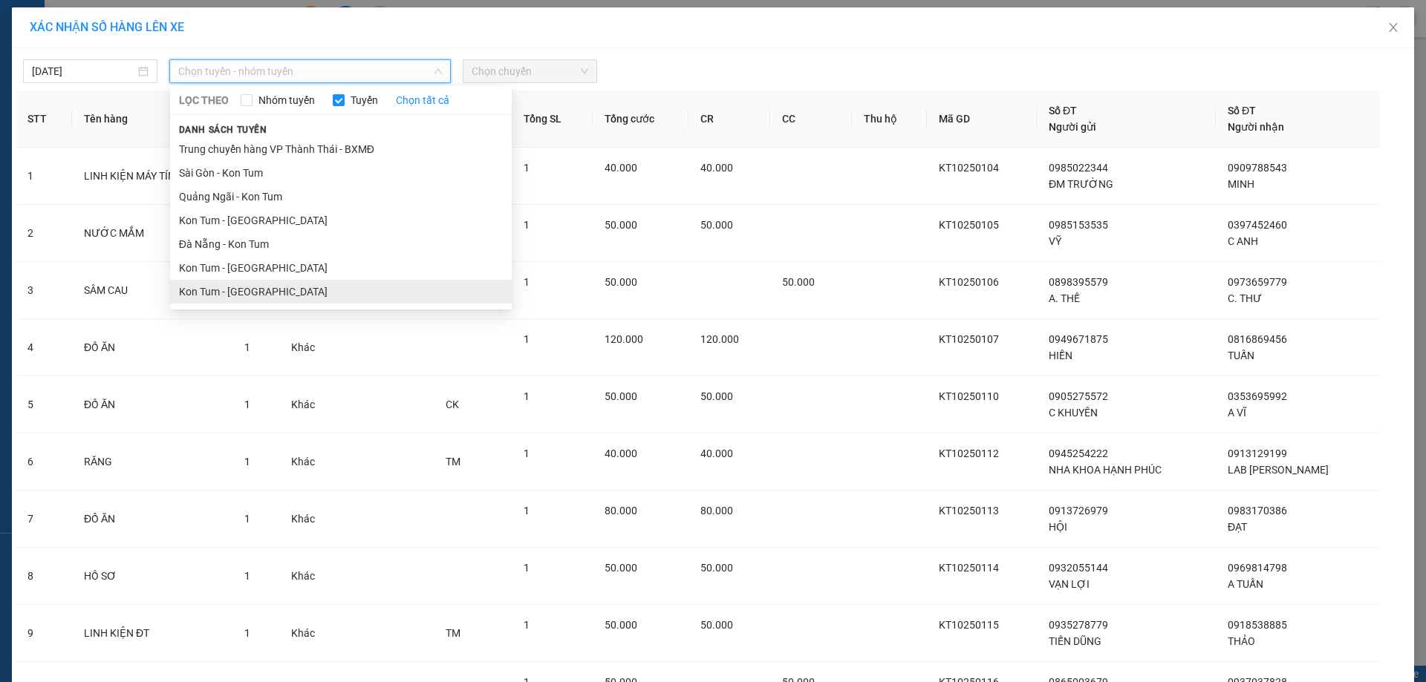
click at [227, 290] on li "Kon Tum - [GEOGRAPHIC_DATA]" at bounding box center [341, 292] width 342 height 24
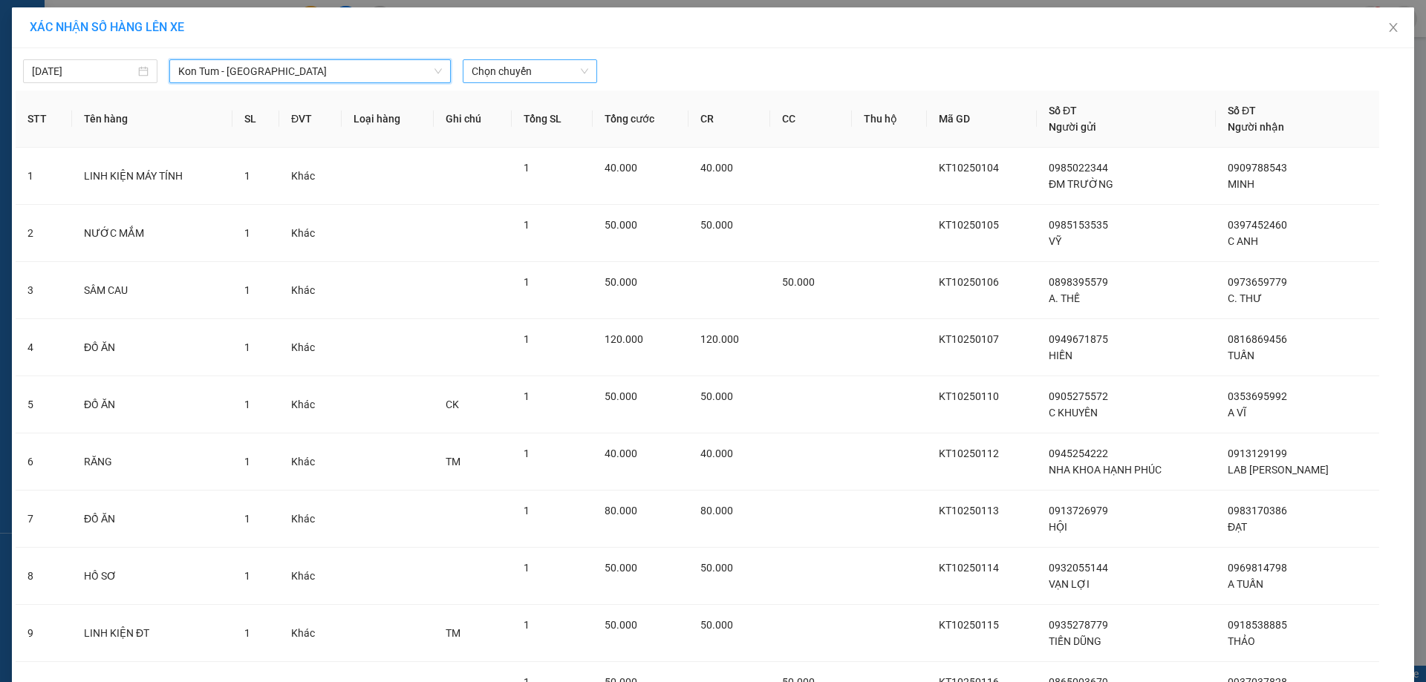
click at [503, 71] on span "Chọn chuyến" at bounding box center [530, 71] width 117 height 22
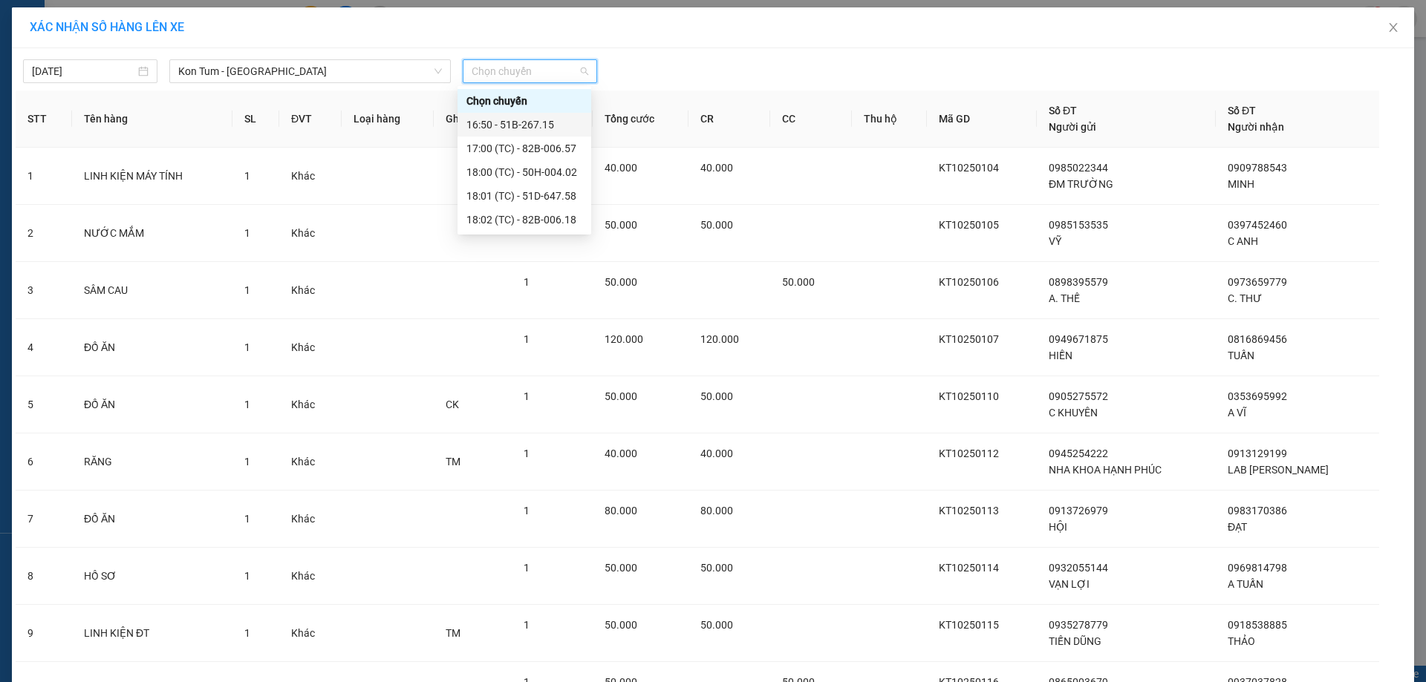
click at [538, 126] on div "16:50 - 51B-267.15" at bounding box center [524, 125] width 116 height 16
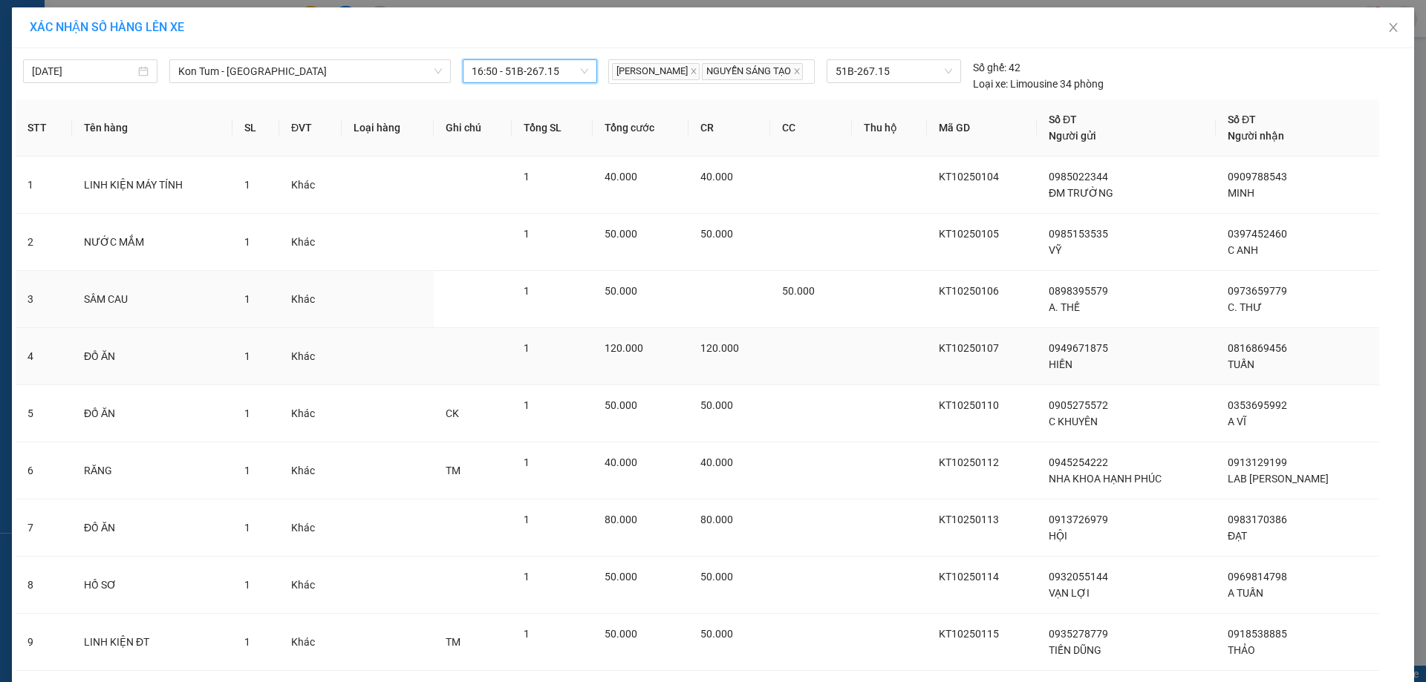
scroll to position [168, 0]
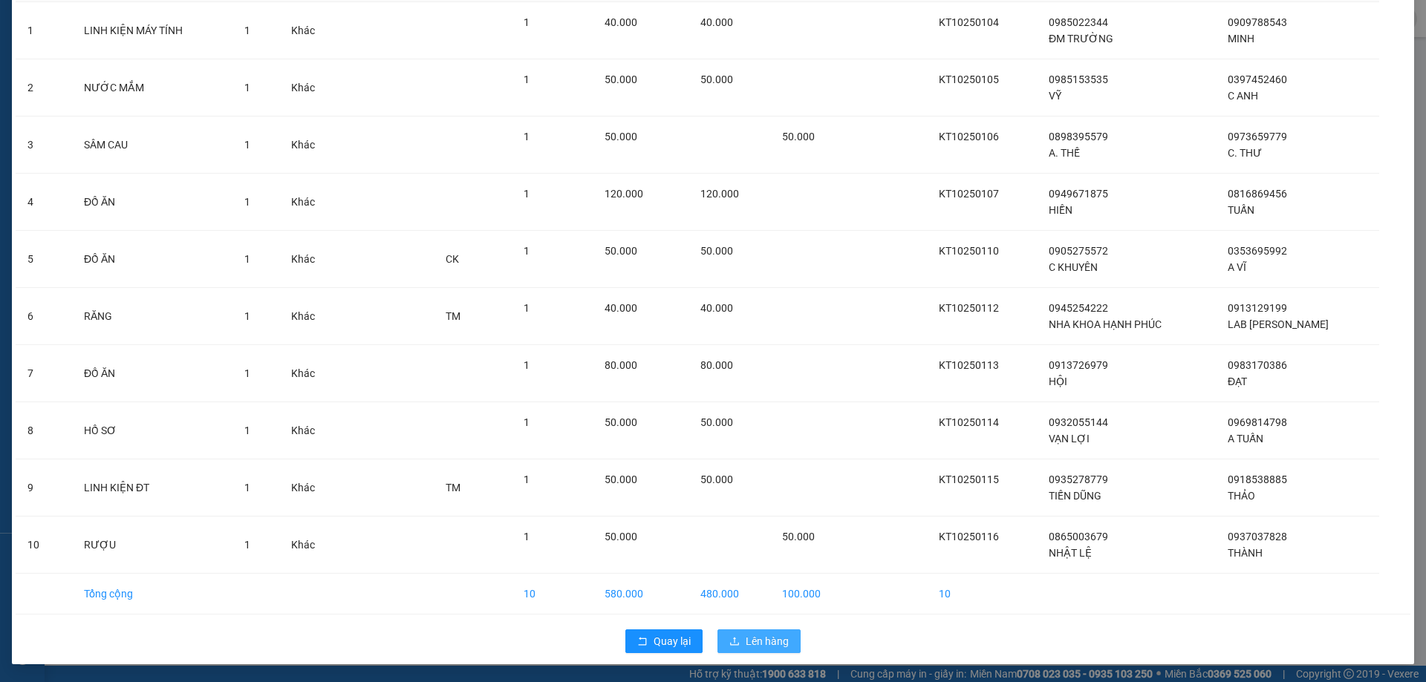
click at [760, 642] on span "Lên hàng" at bounding box center [767, 641] width 43 height 16
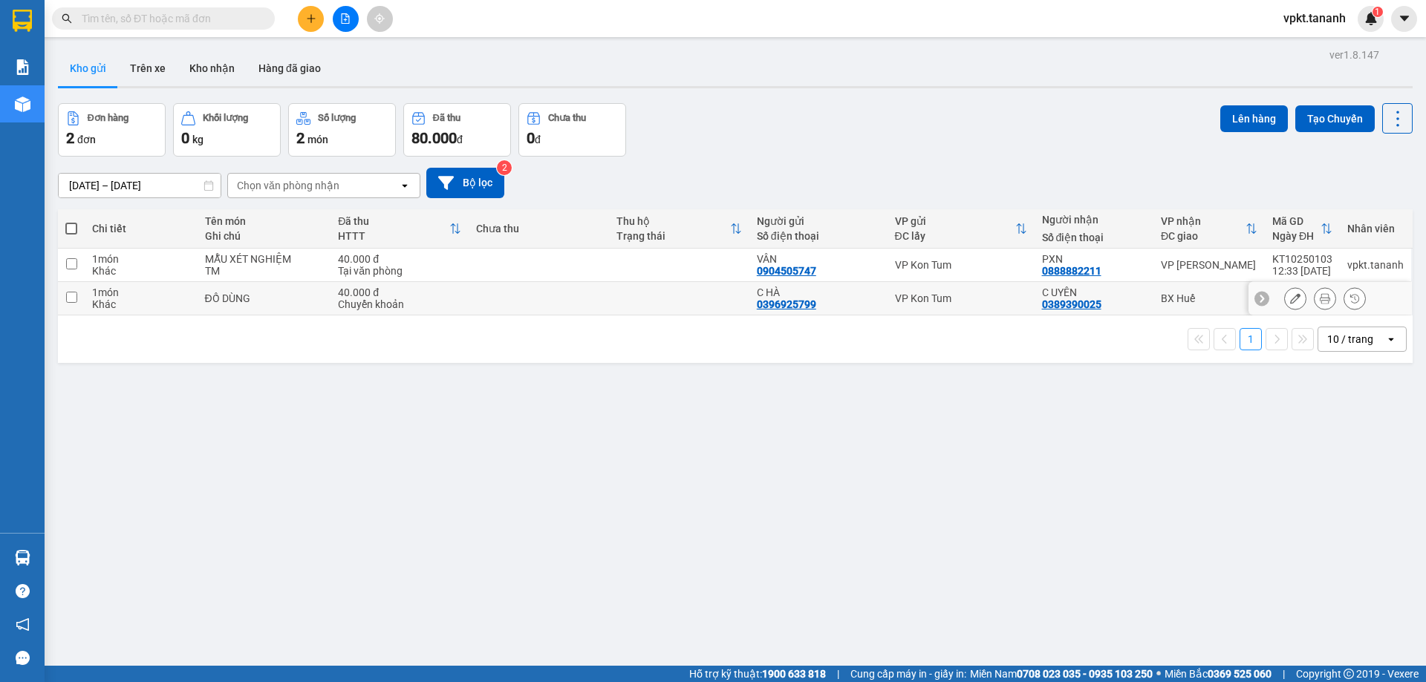
click at [70, 296] on input "checkbox" at bounding box center [71, 297] width 11 height 11
checkbox input "true"
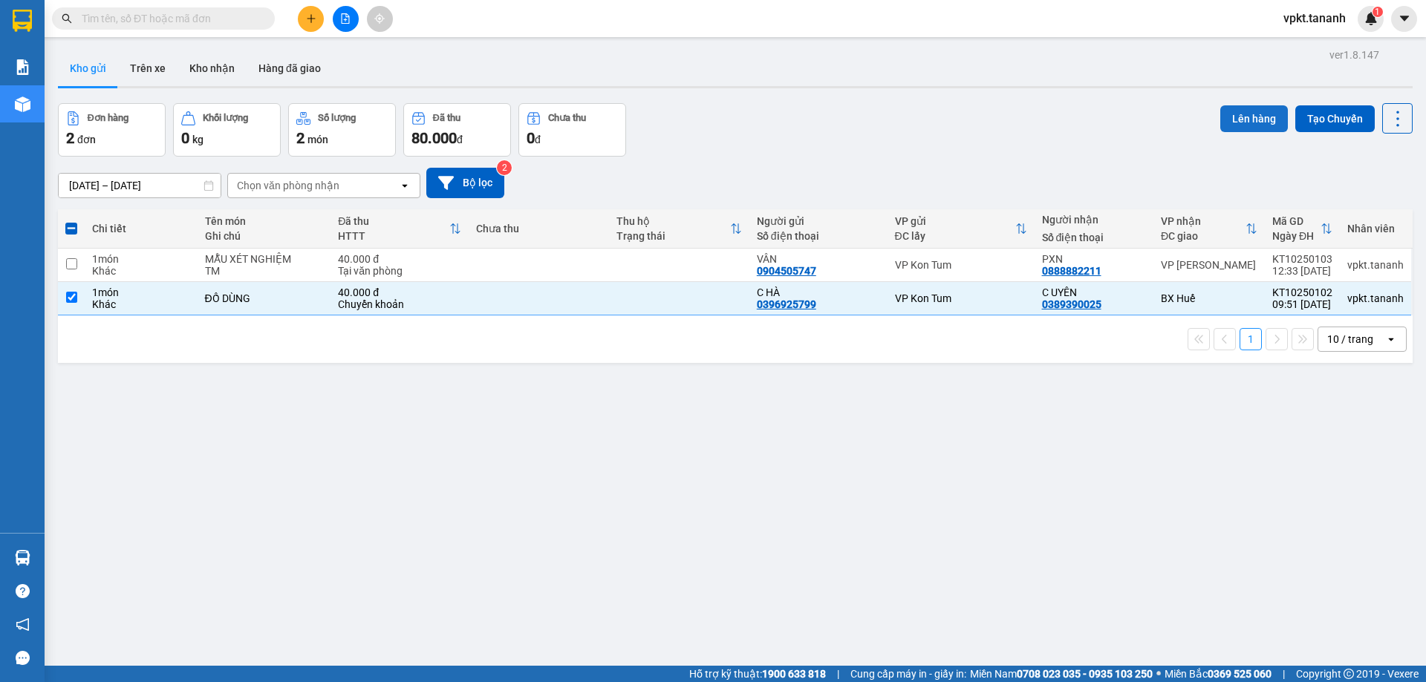
click at [1244, 119] on button "Lên hàng" at bounding box center [1254, 118] width 68 height 27
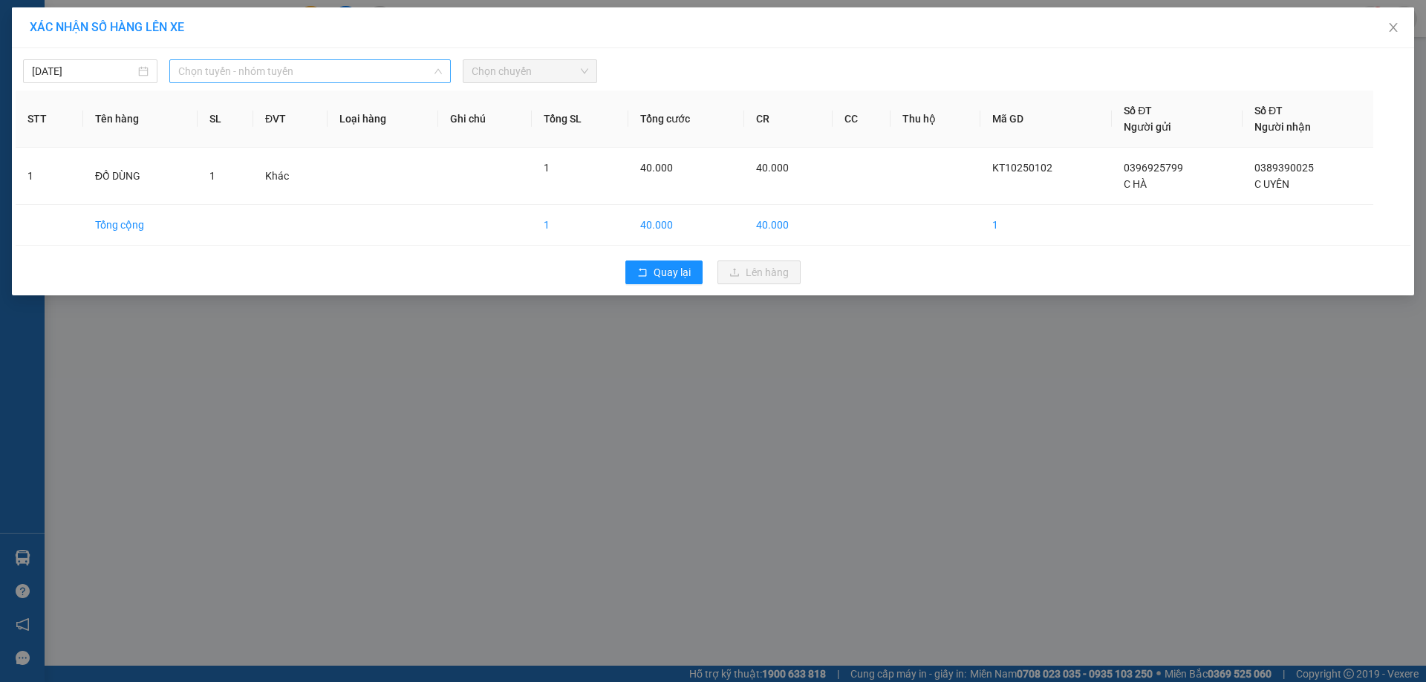
click at [385, 73] on span "Chọn tuyến - nhóm tuyến" at bounding box center [310, 71] width 264 height 22
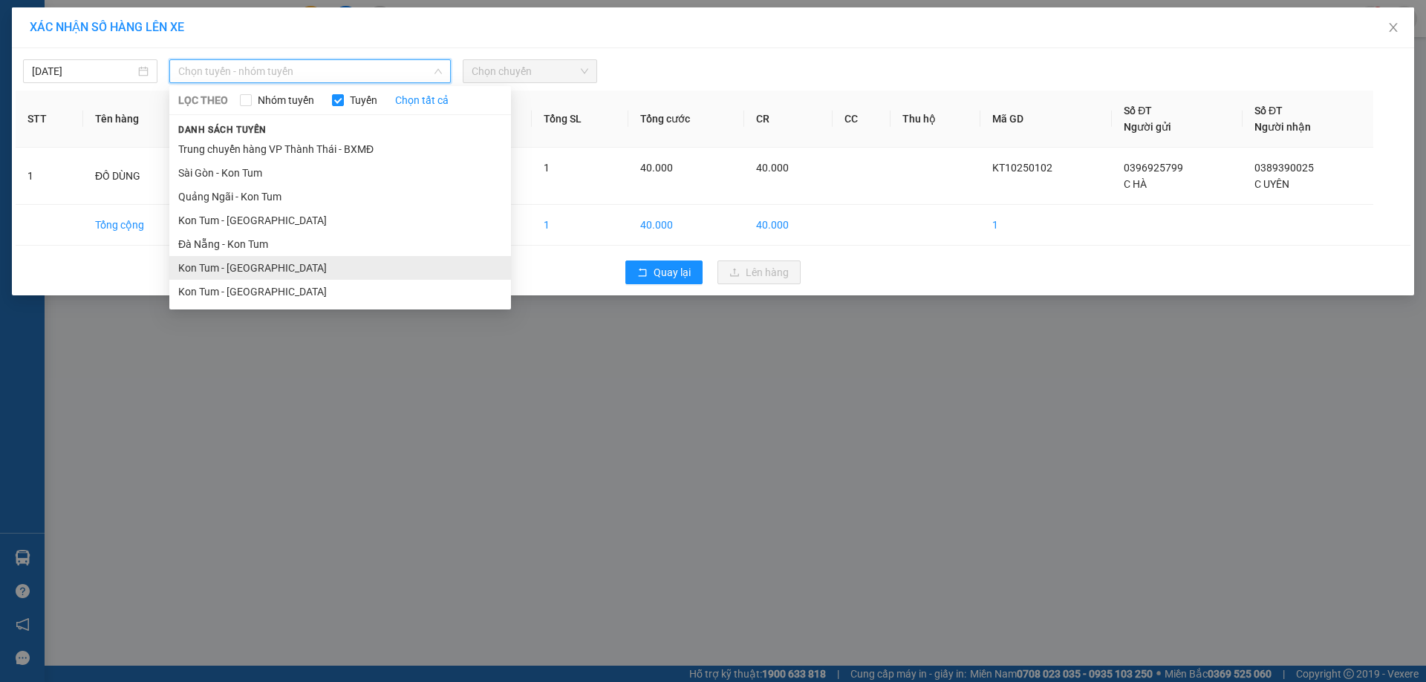
click at [228, 262] on li "Kon Tum - [GEOGRAPHIC_DATA]" at bounding box center [340, 268] width 342 height 24
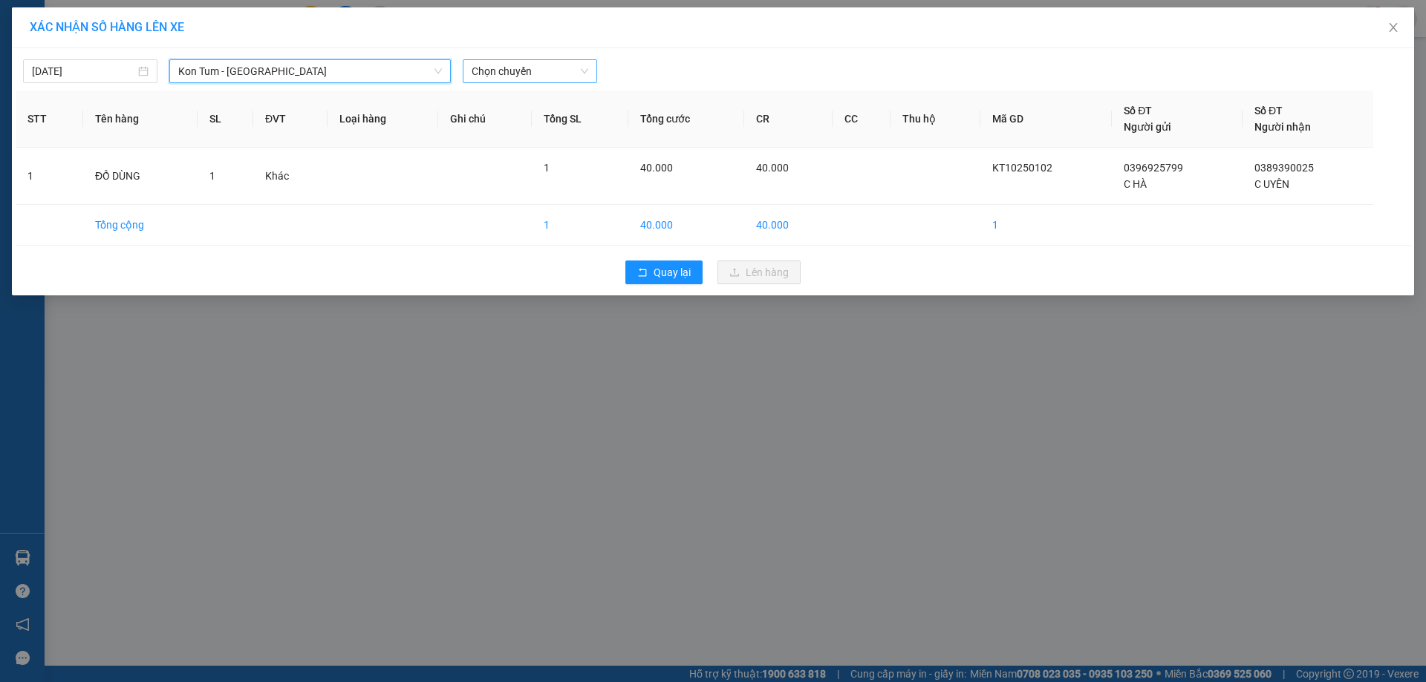
click at [532, 76] on span "Chọn chuyến" at bounding box center [530, 71] width 117 height 22
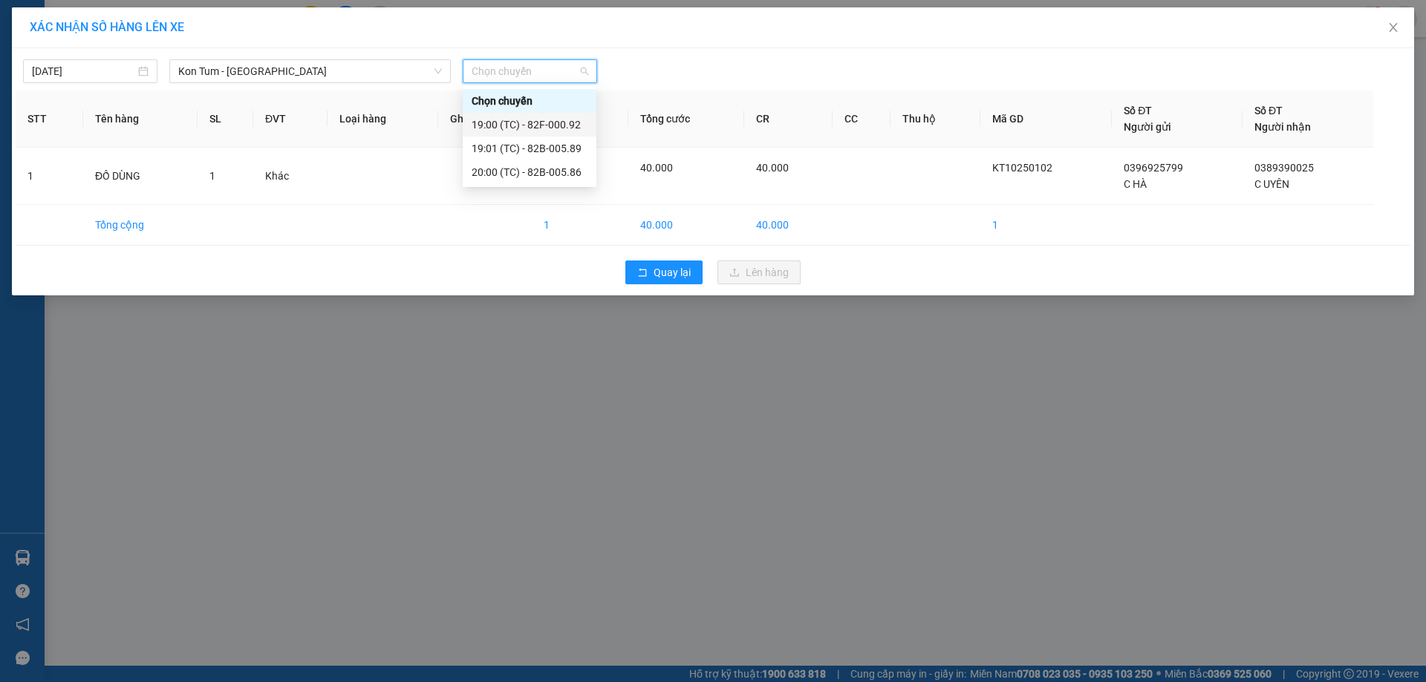
click at [553, 121] on div "19:00 (TC) - 82F-000.92" at bounding box center [530, 125] width 116 height 16
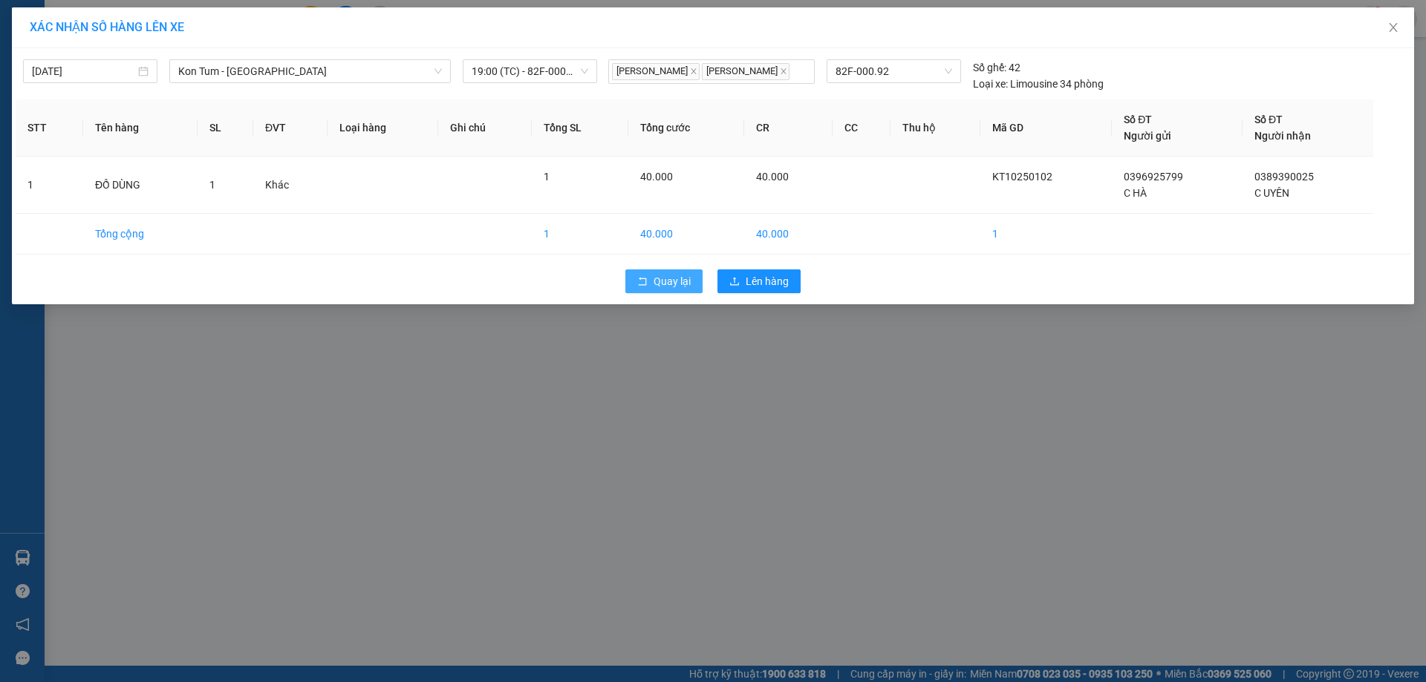
click at [665, 278] on span "Quay lại" at bounding box center [671, 281] width 37 height 16
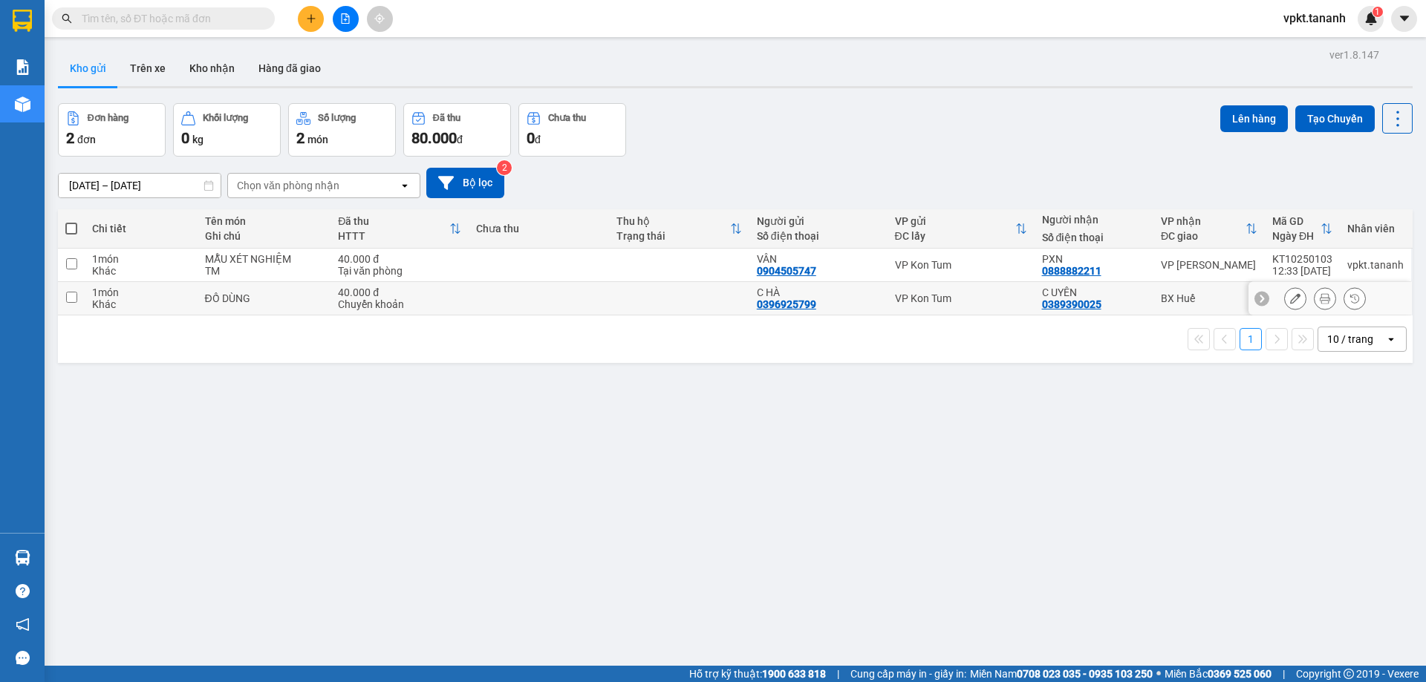
click at [74, 296] on input "checkbox" at bounding box center [71, 297] width 11 height 11
checkbox input "true"
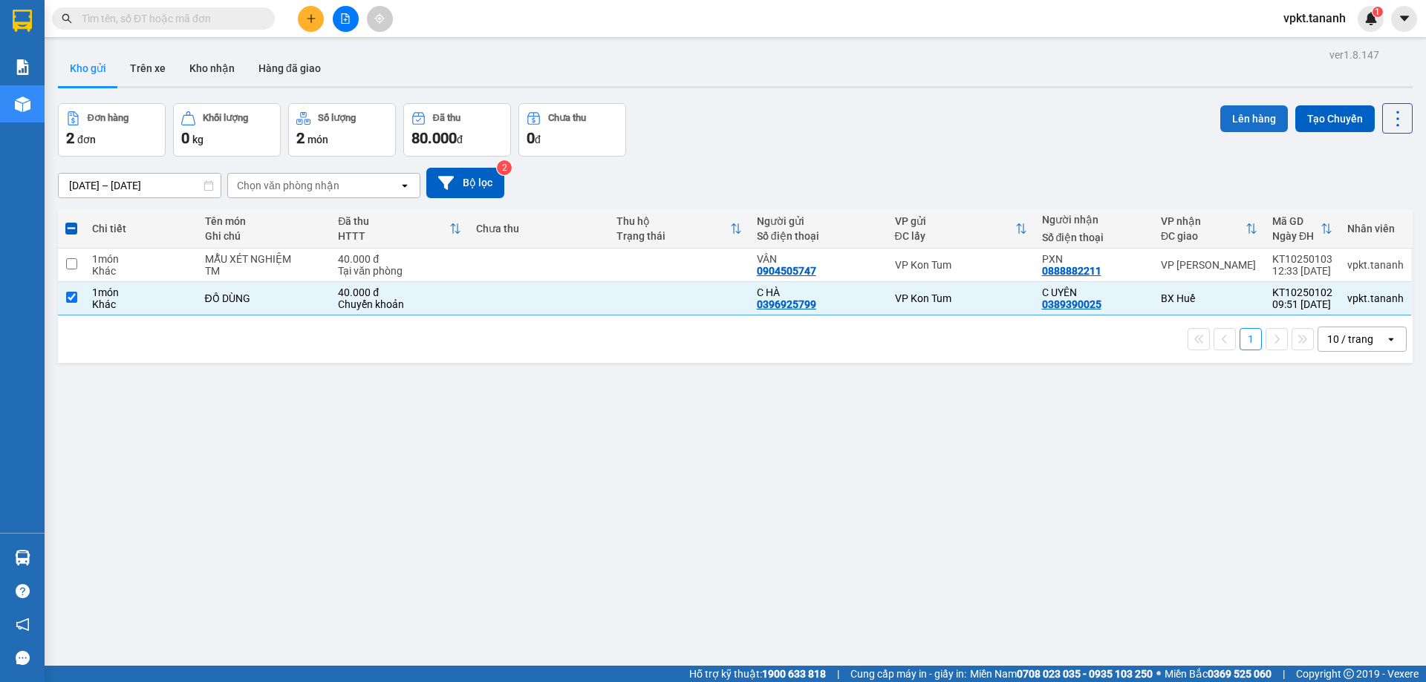
click at [1253, 111] on button "Lên hàng" at bounding box center [1254, 118] width 68 height 27
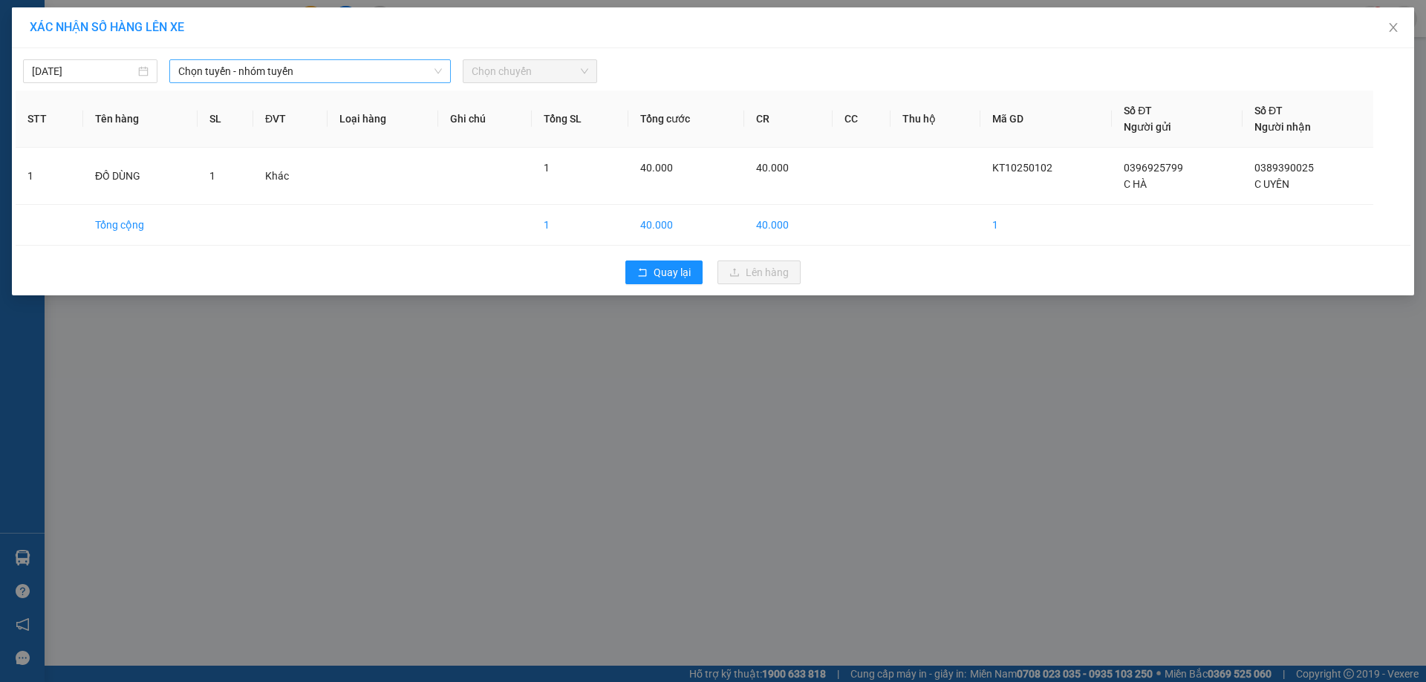
click at [358, 73] on span "Chọn tuyến - nhóm tuyến" at bounding box center [310, 71] width 264 height 22
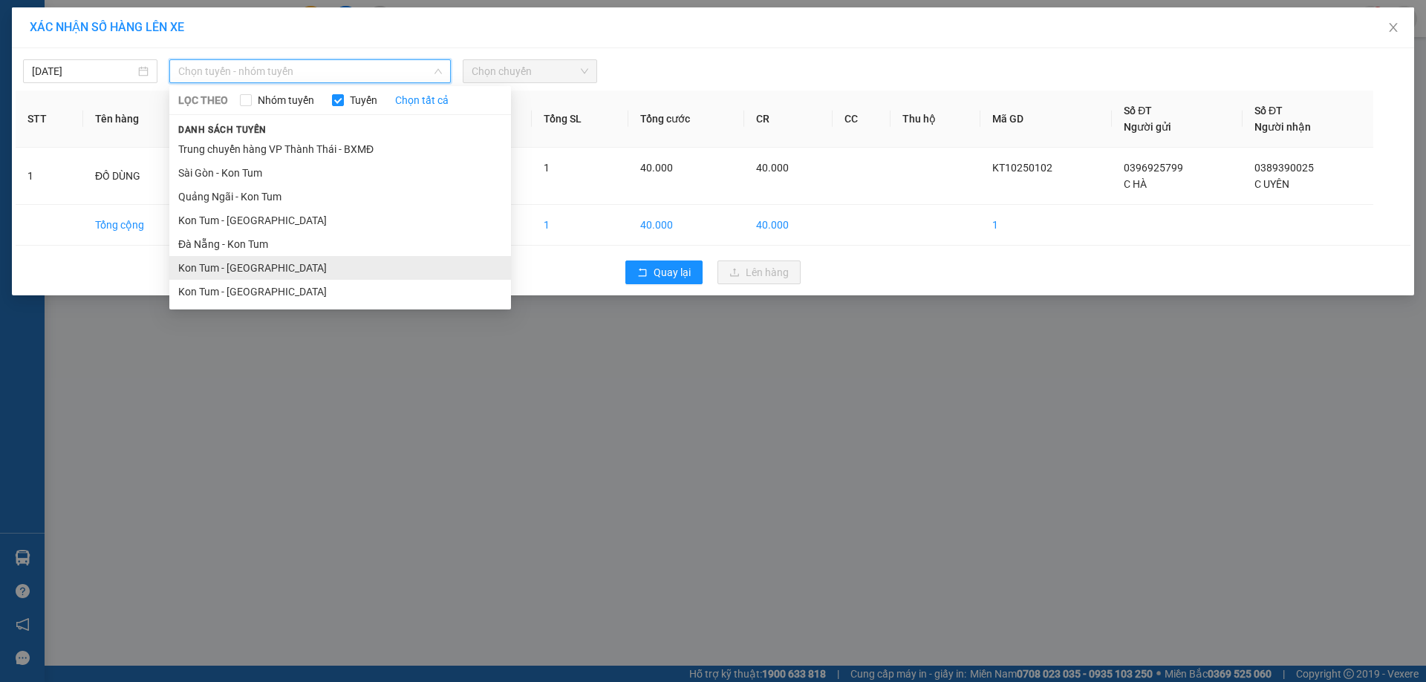
click at [226, 268] on li "Kon Tum - [GEOGRAPHIC_DATA]" at bounding box center [340, 268] width 342 height 24
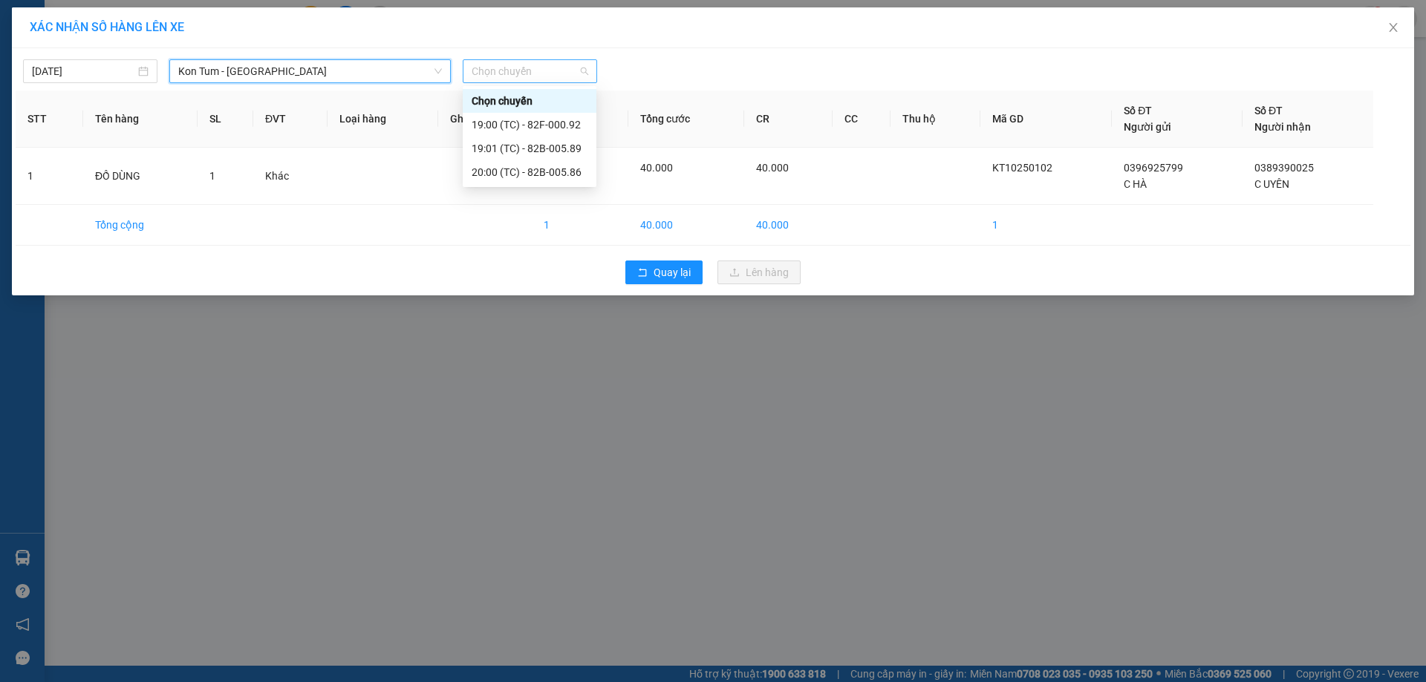
click at [489, 73] on span "Chọn chuyến" at bounding box center [530, 71] width 117 height 22
click at [543, 125] on div "19:00 (TC) - 82F-000.92" at bounding box center [530, 125] width 116 height 16
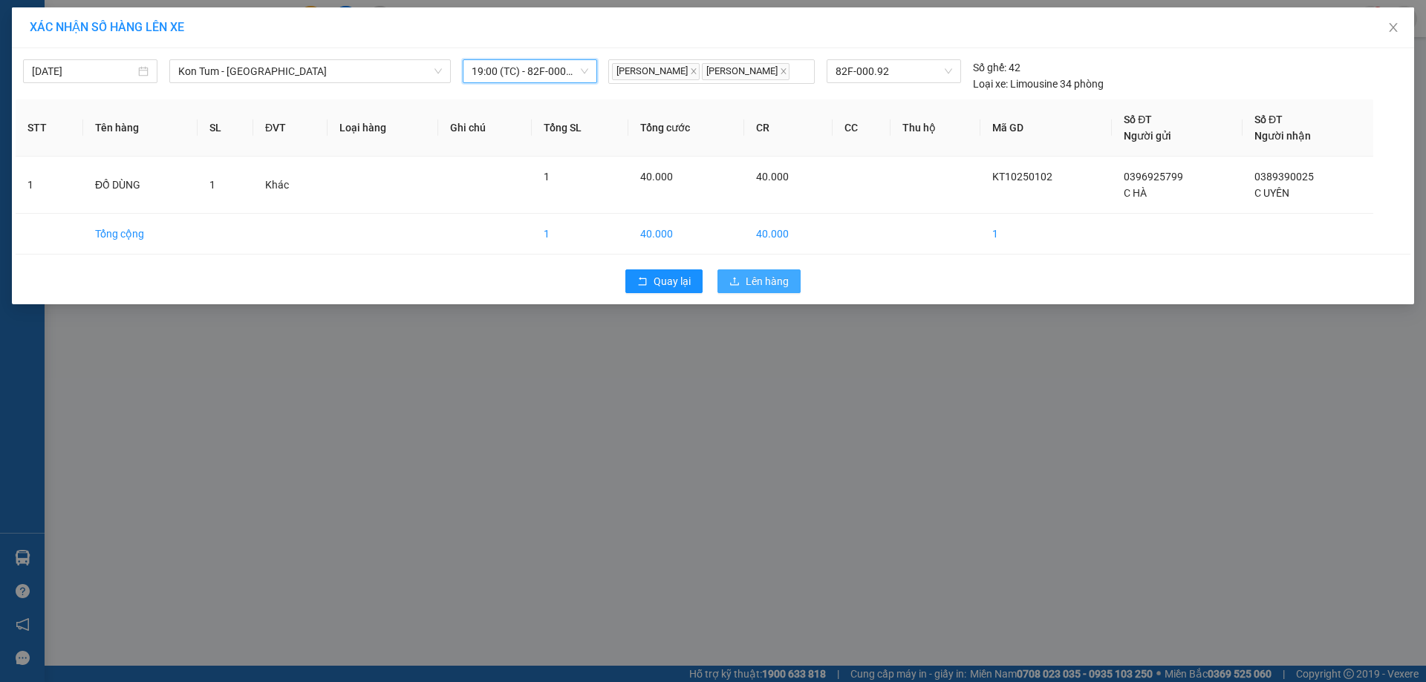
click at [777, 279] on span "Lên hàng" at bounding box center [767, 281] width 43 height 16
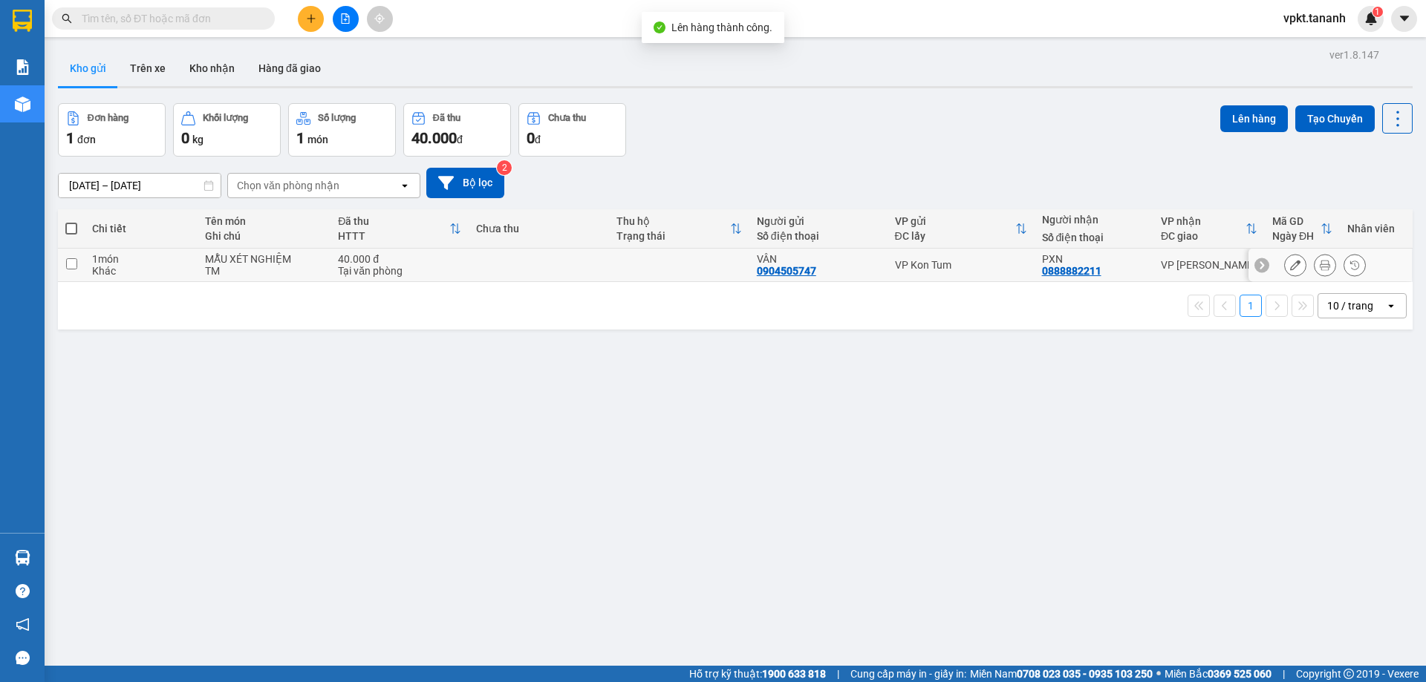
click at [72, 268] on input "checkbox" at bounding box center [71, 263] width 11 height 11
checkbox input "true"
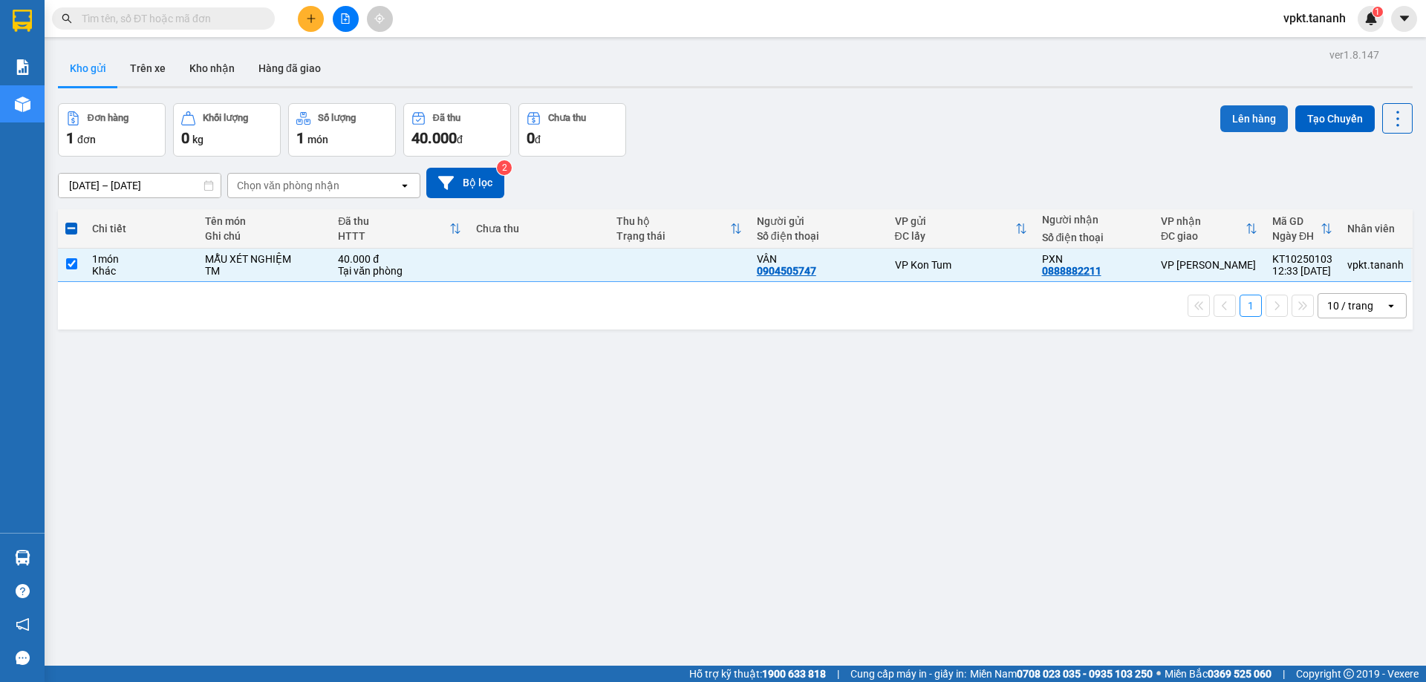
click at [1239, 114] on button "Lên hàng" at bounding box center [1254, 118] width 68 height 27
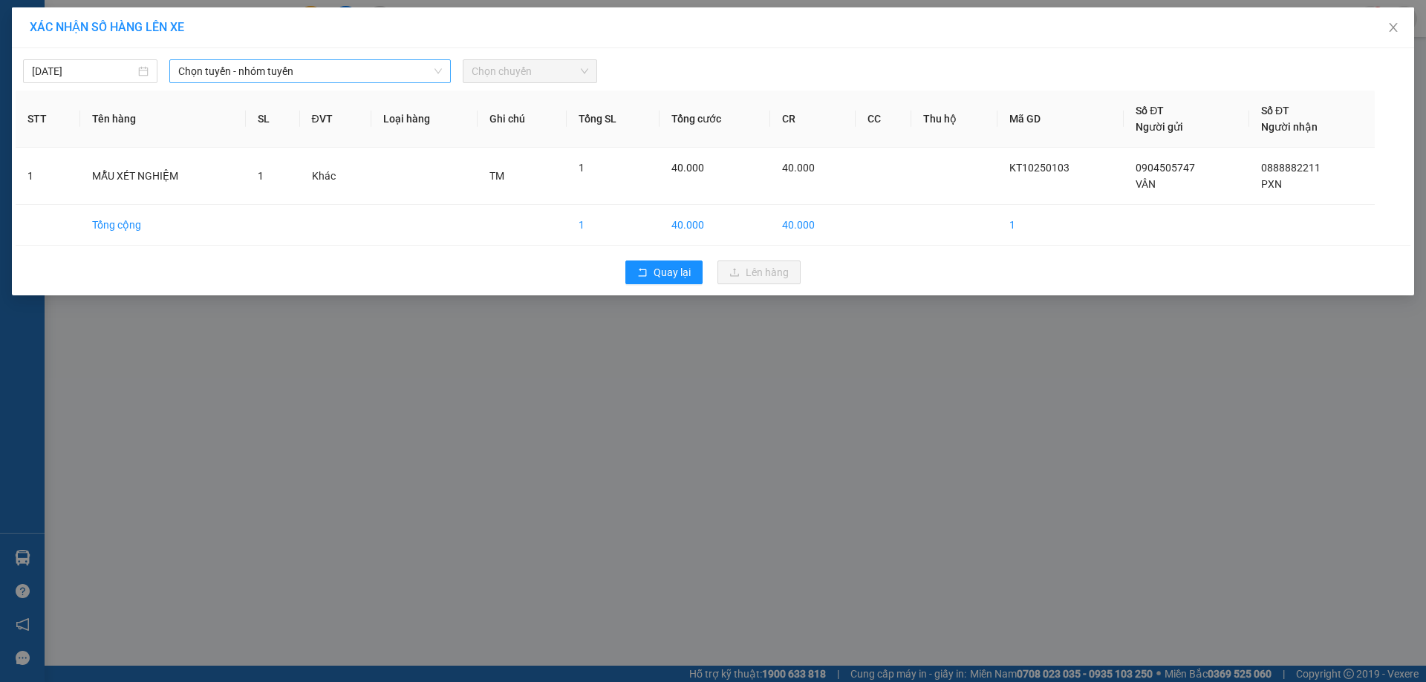
click at [374, 74] on span "Chọn tuyến - nhóm tuyến" at bounding box center [310, 71] width 264 height 22
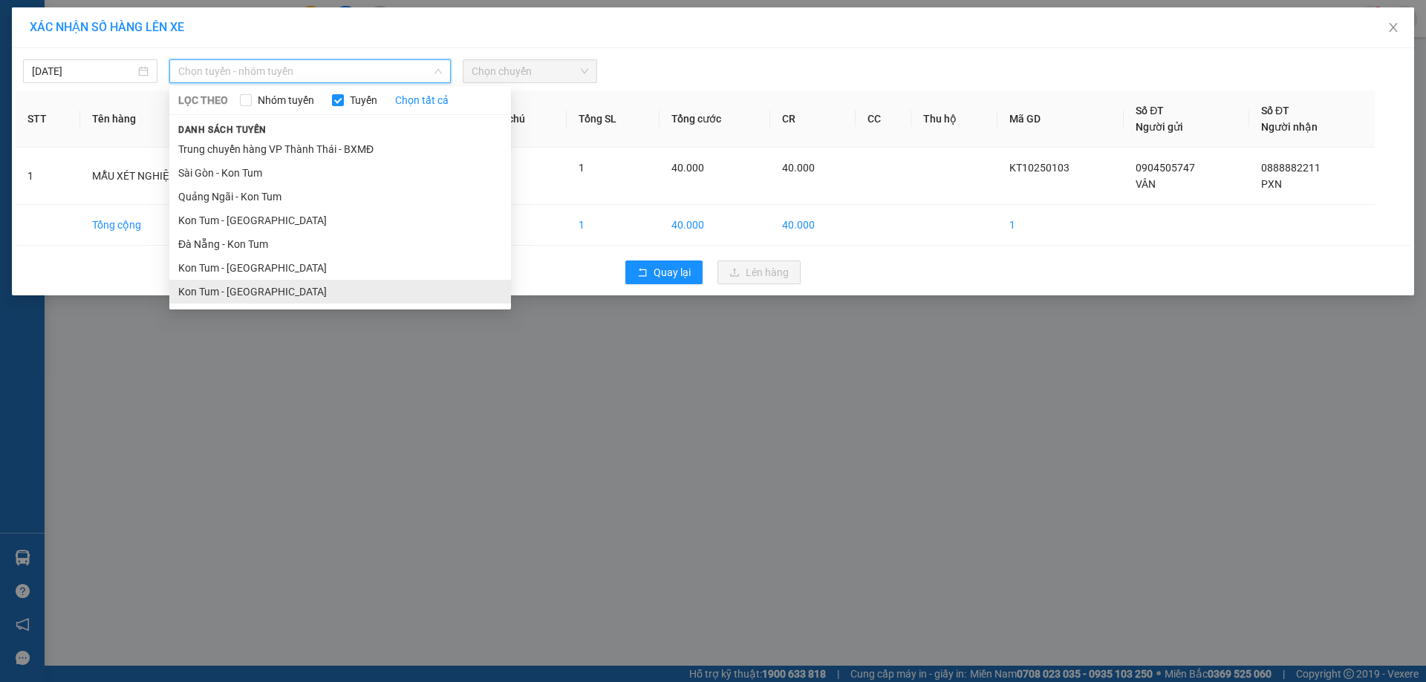
click at [221, 287] on li "Kon Tum - [GEOGRAPHIC_DATA]" at bounding box center [340, 292] width 342 height 24
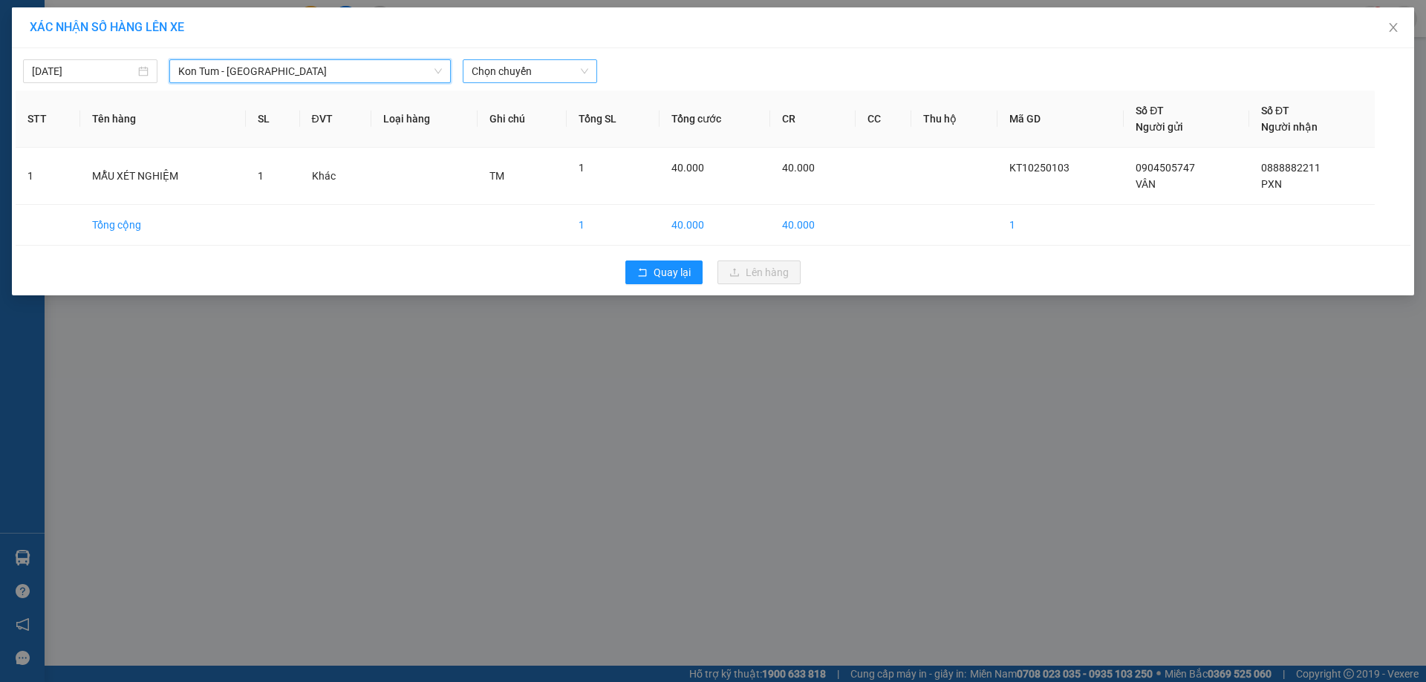
click at [515, 73] on span "Chọn chuyến" at bounding box center [530, 71] width 117 height 22
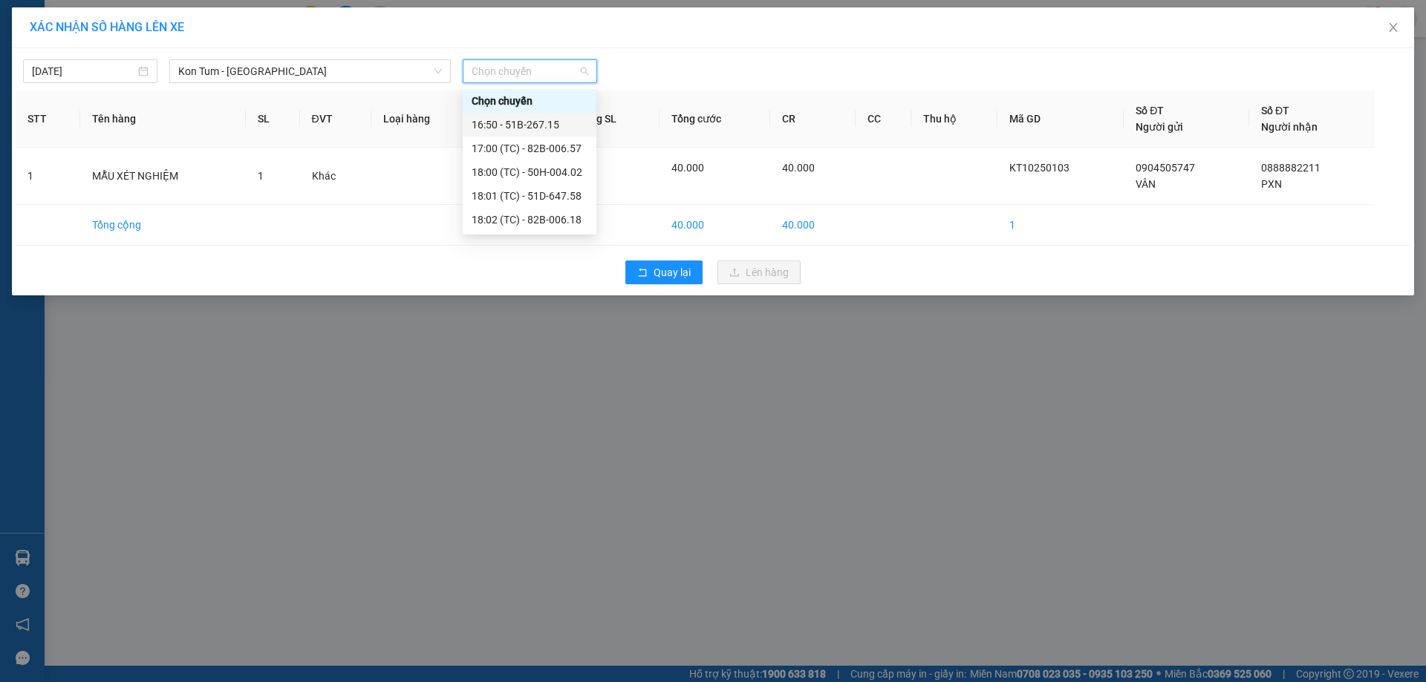
click at [536, 130] on div "16:50 - 51B-267.15" at bounding box center [530, 125] width 116 height 16
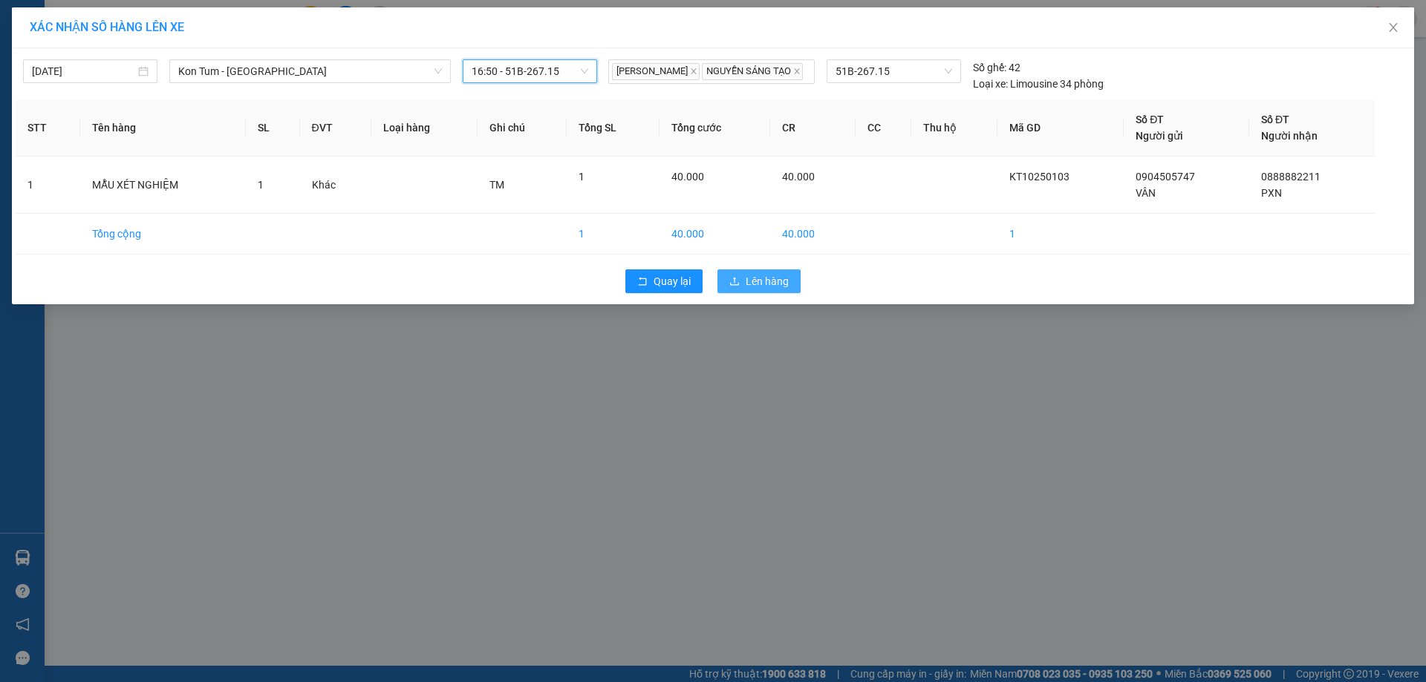
click at [754, 290] on span "Lên hàng" at bounding box center [767, 281] width 43 height 16
